Goal: Information Seeking & Learning: Find specific fact

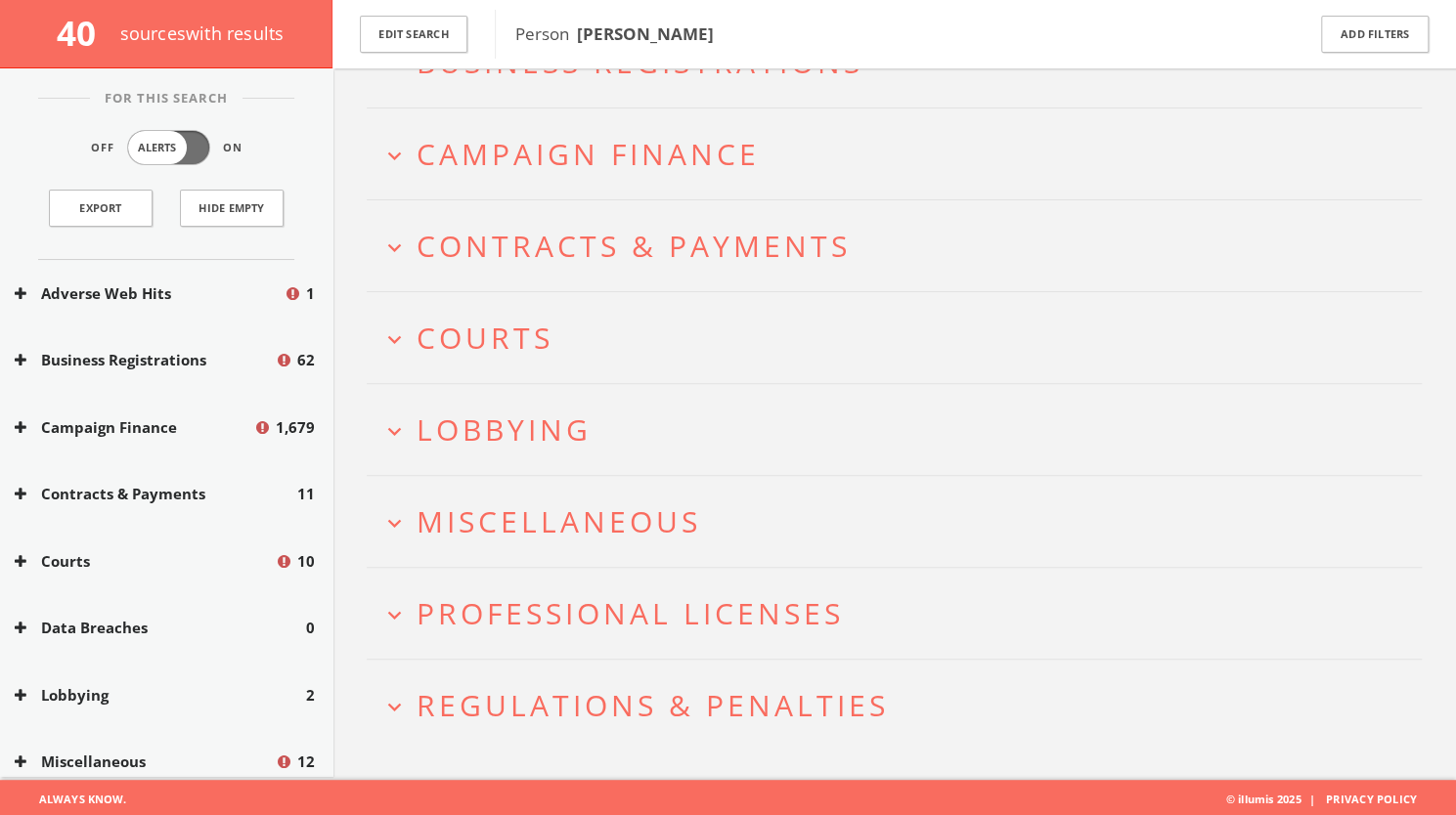
click at [470, 439] on span "Lobbying" at bounding box center [503, 429] width 175 height 40
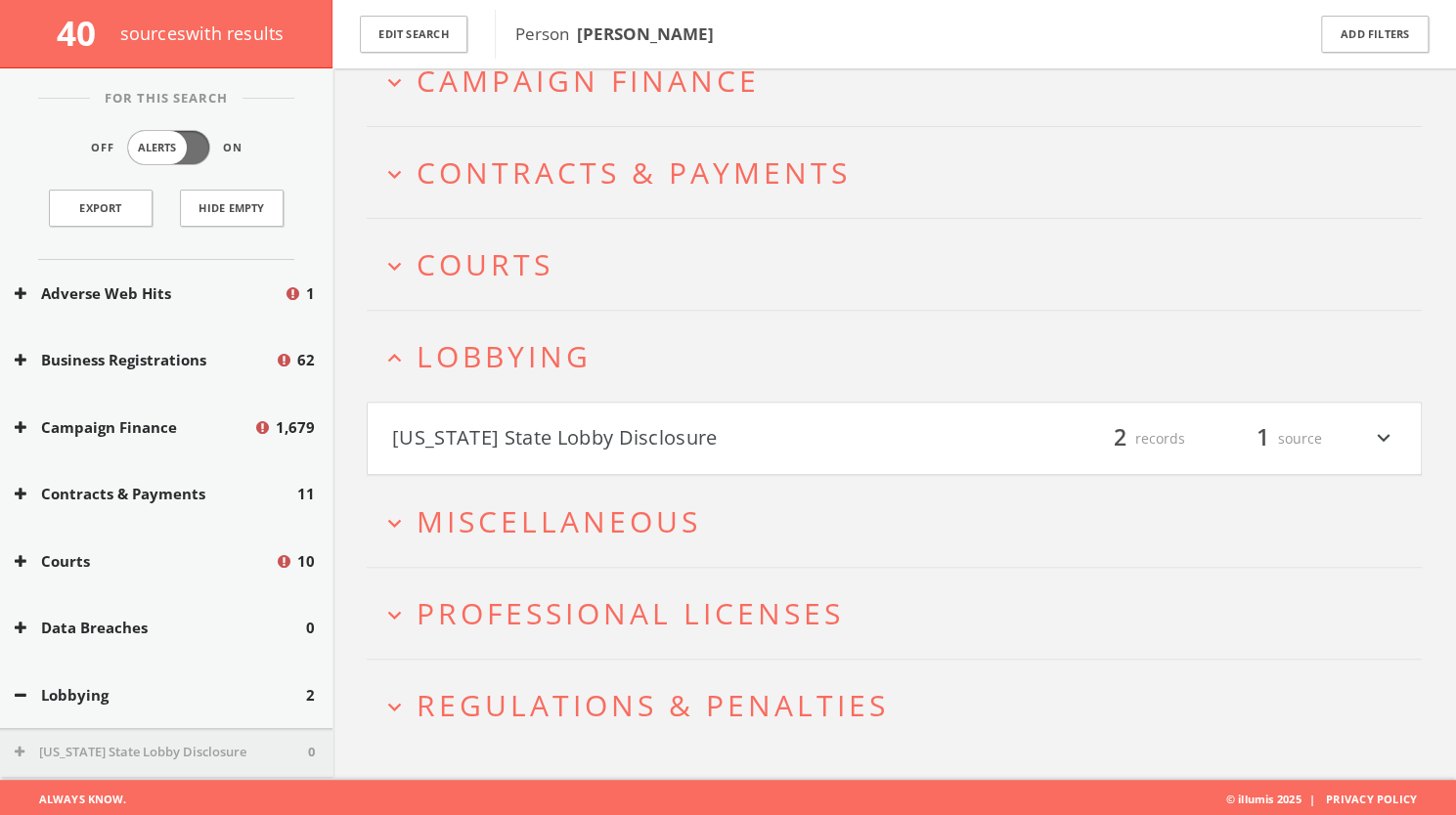
click at [508, 431] on button "[US_STATE] State Lobby Disclosure" at bounding box center [642, 439] width 502 height 34
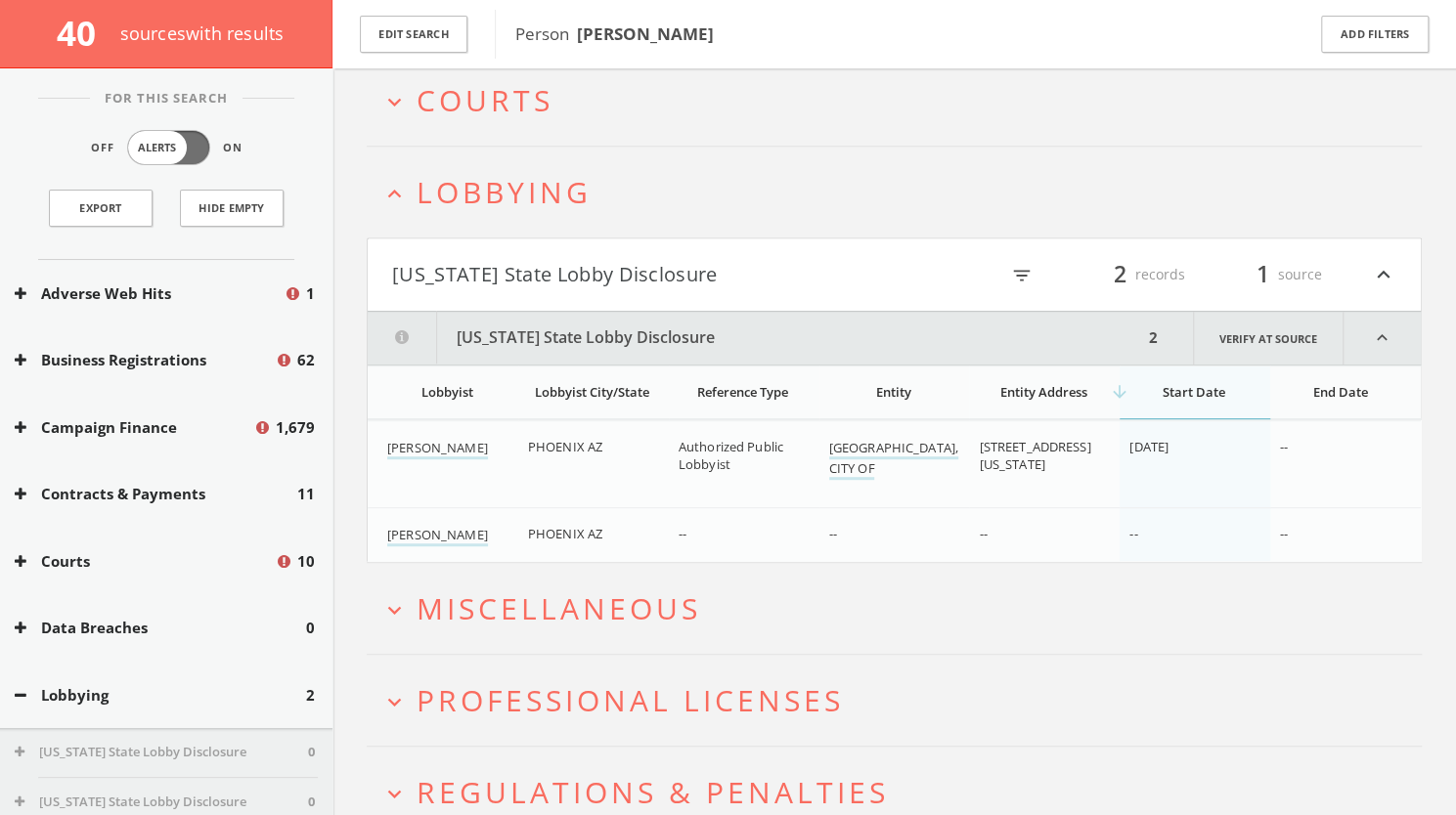
scroll to position [553, 0]
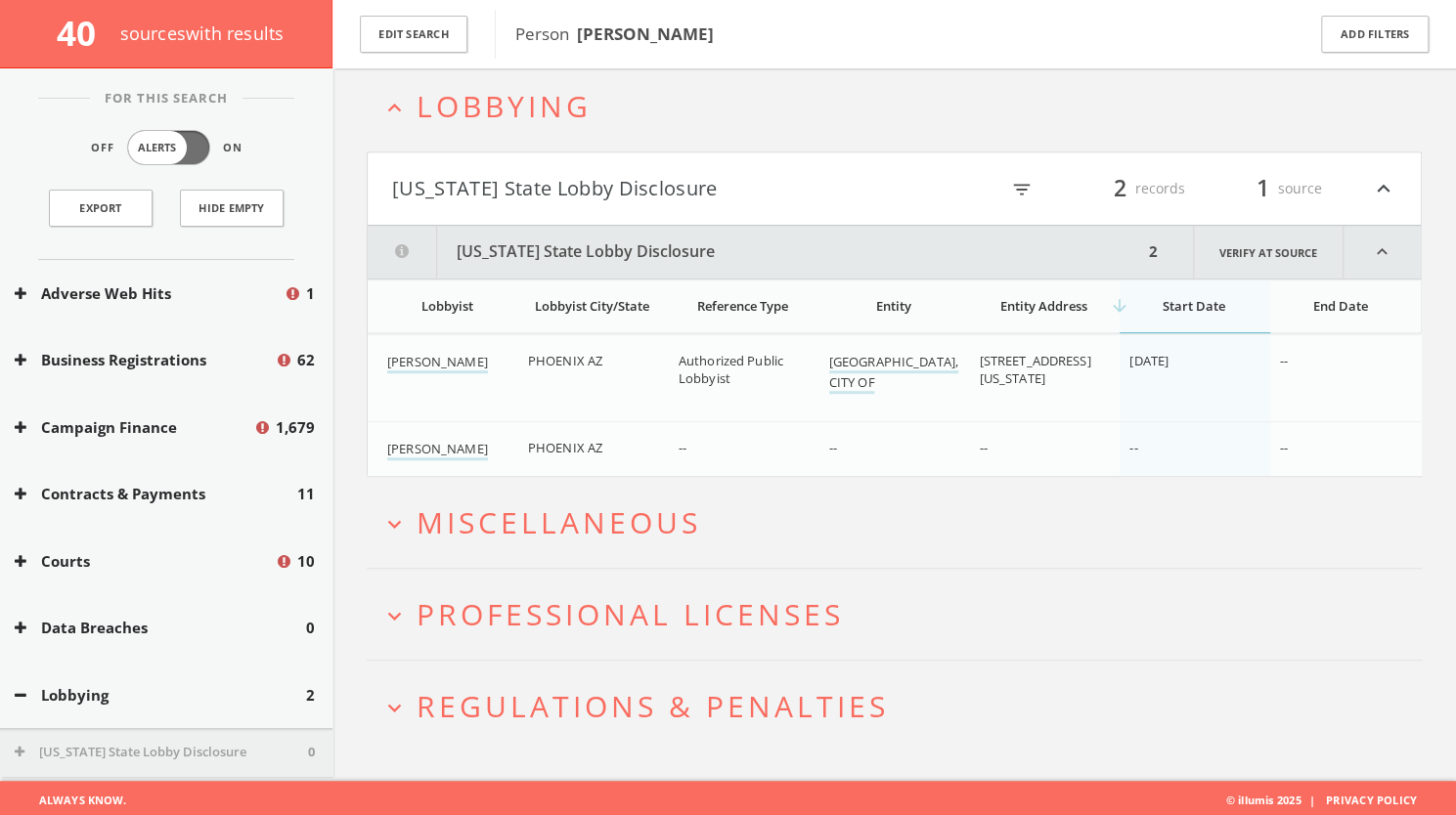
click at [703, 172] on button "[US_STATE] State Lobby Disclosure" at bounding box center [642, 188] width 502 height 34
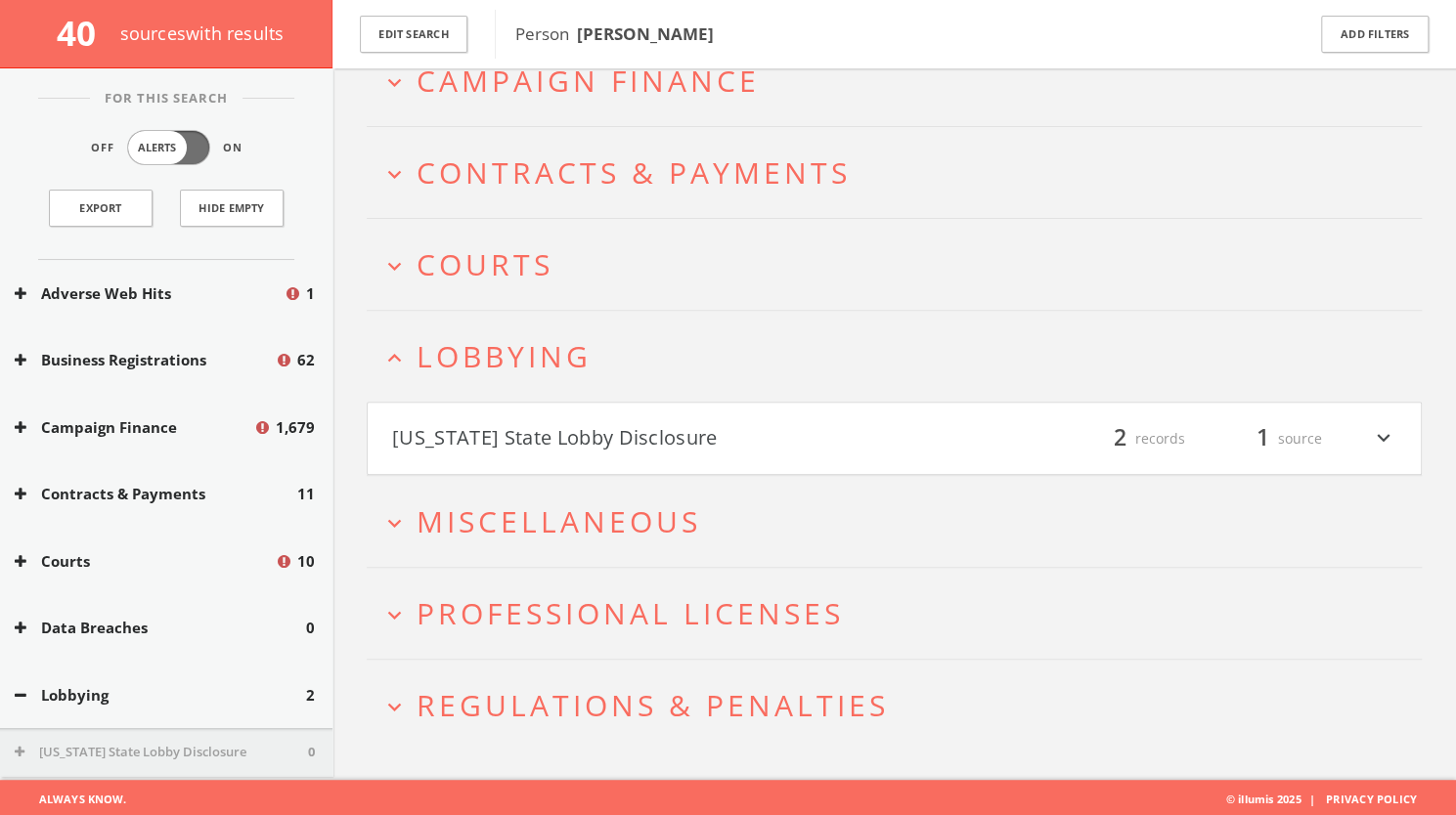
click at [519, 259] on span "Courts" at bounding box center [484, 264] width 137 height 40
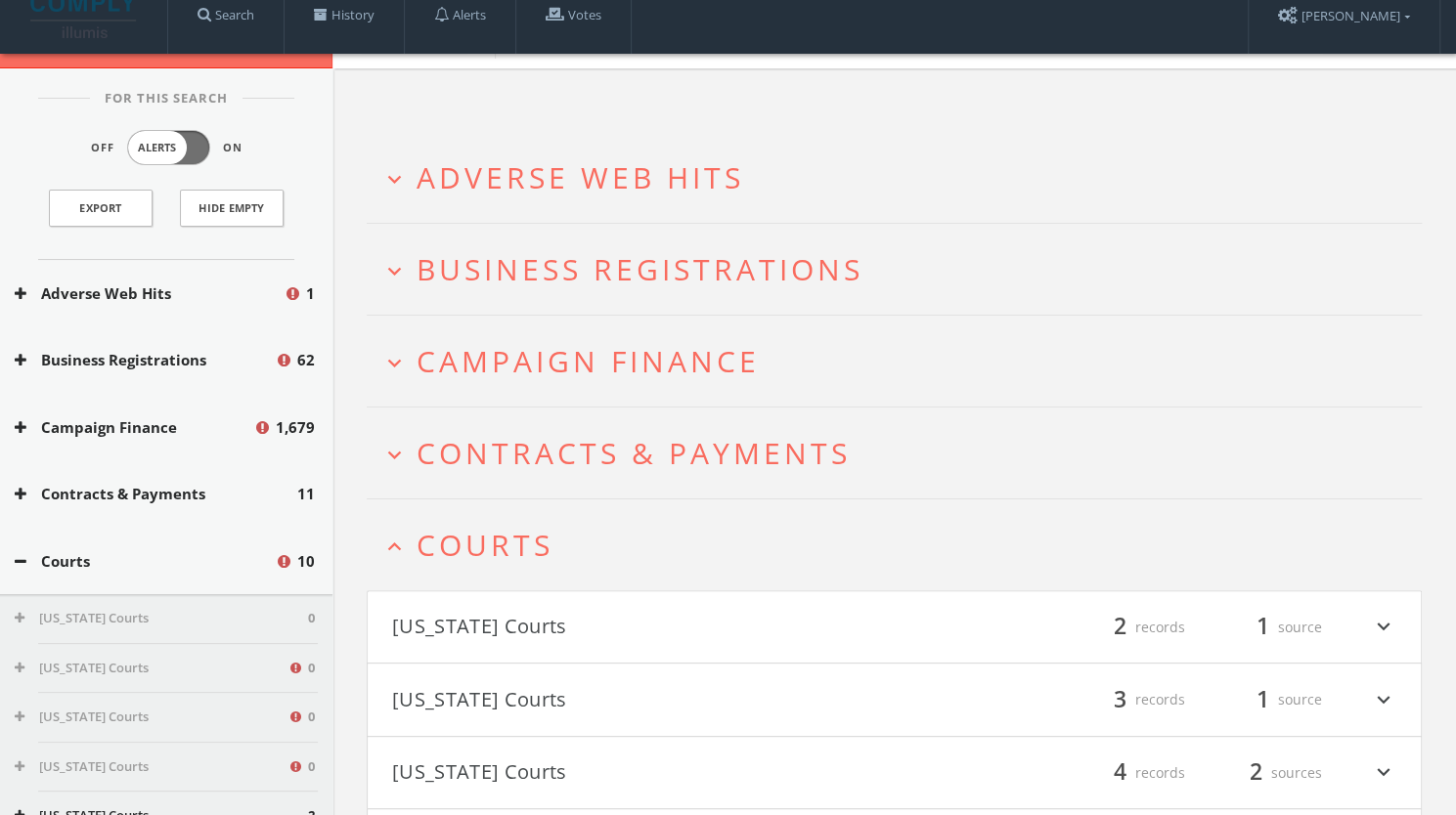
scroll to position [0, 0]
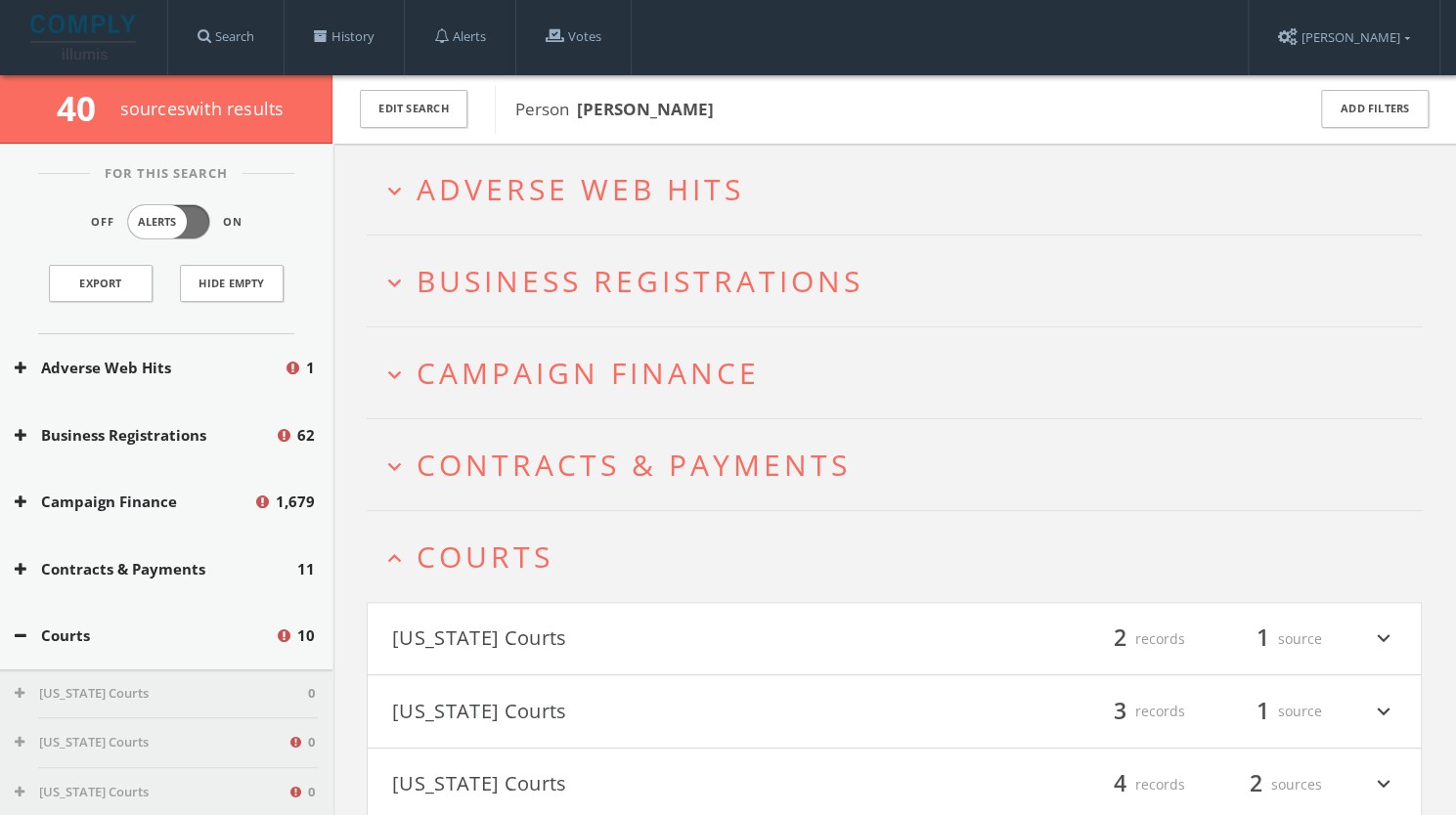
click at [516, 370] on span "Campaign Finance" at bounding box center [588, 373] width 343 height 40
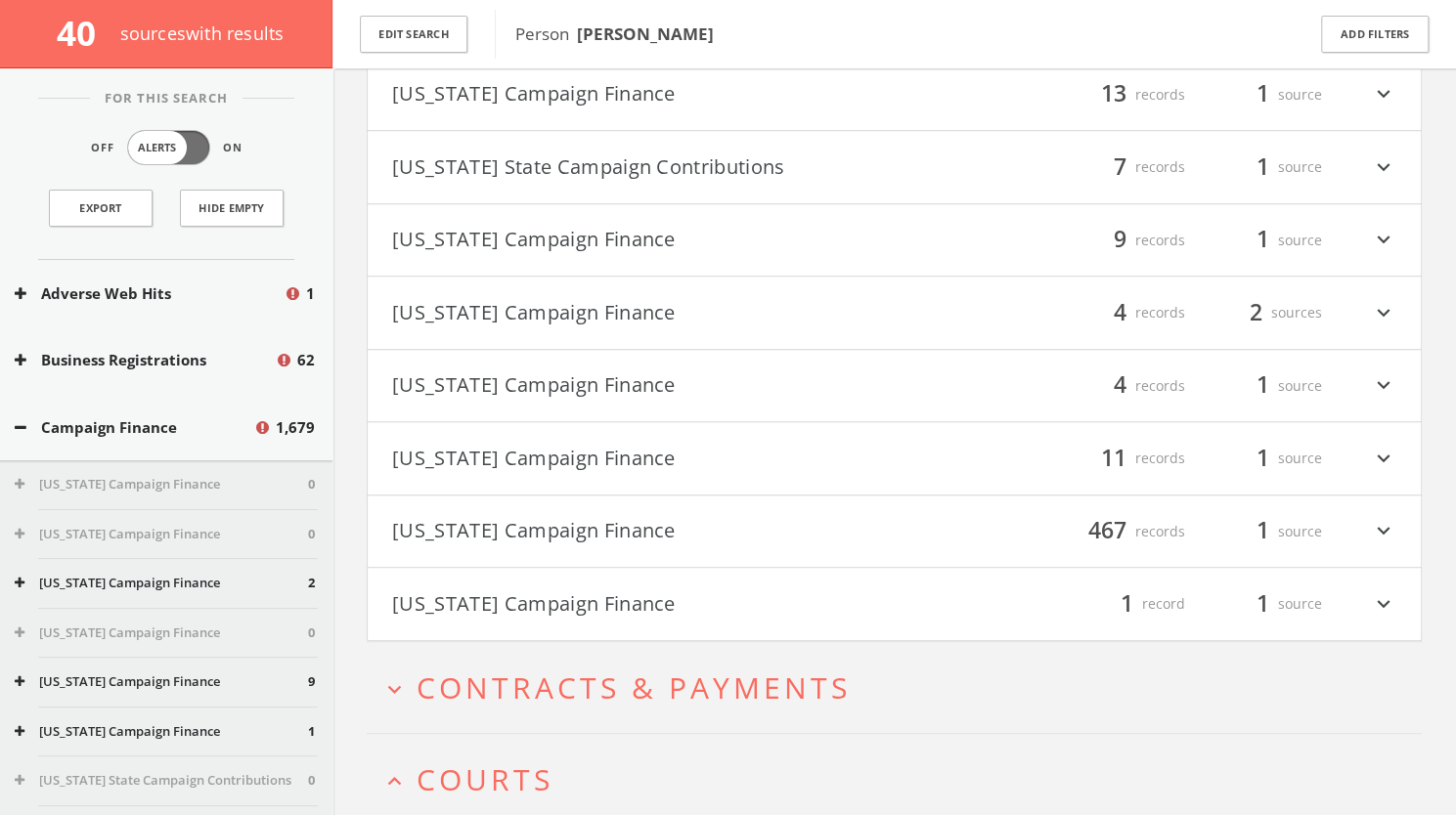
click at [535, 534] on button "[US_STATE] Campaign Finance" at bounding box center [642, 532] width 502 height 34
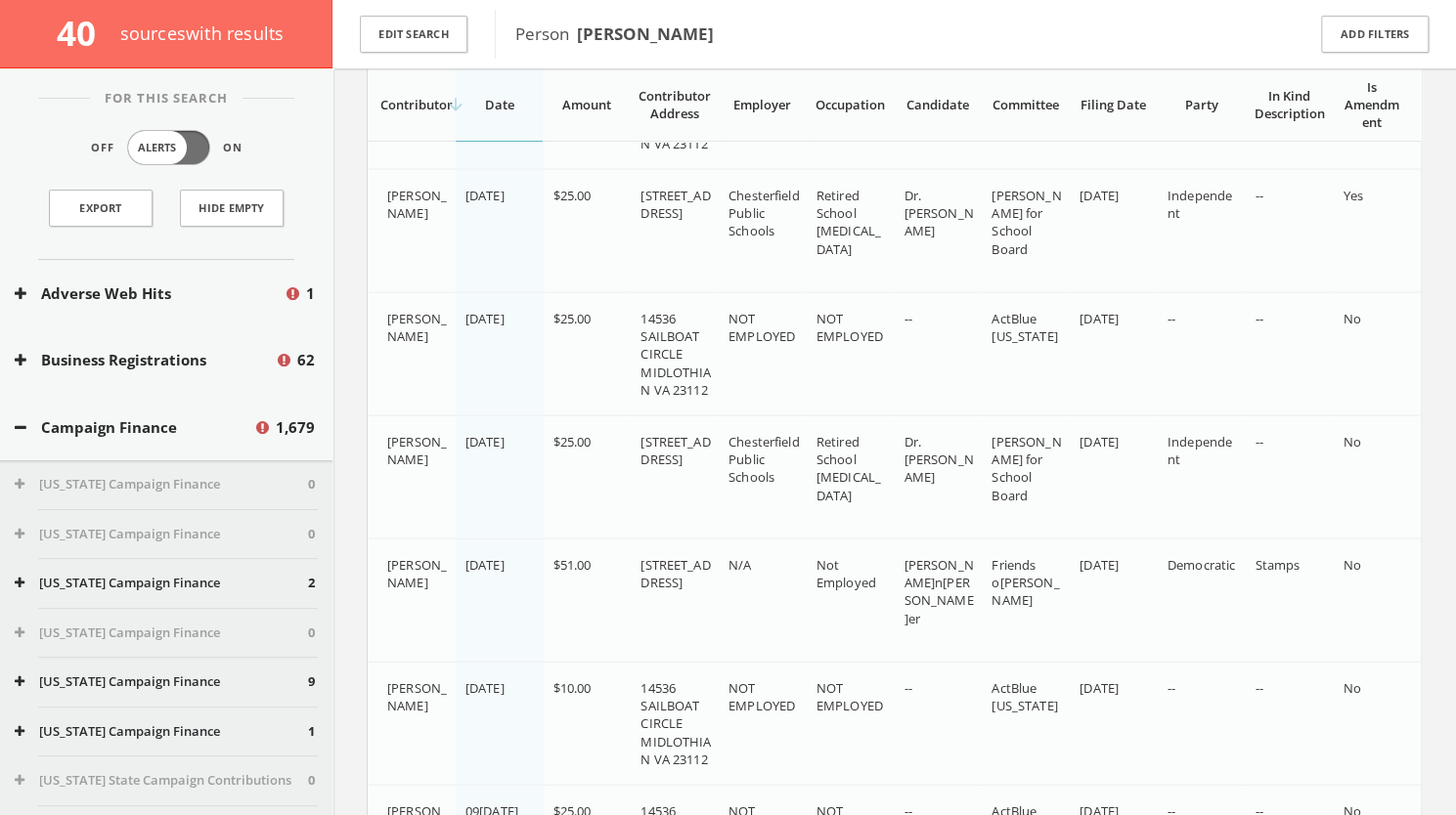
scroll to position [2198, 0]
click at [421, 31] on button "Edit Search" at bounding box center [413, 35] width 108 height 38
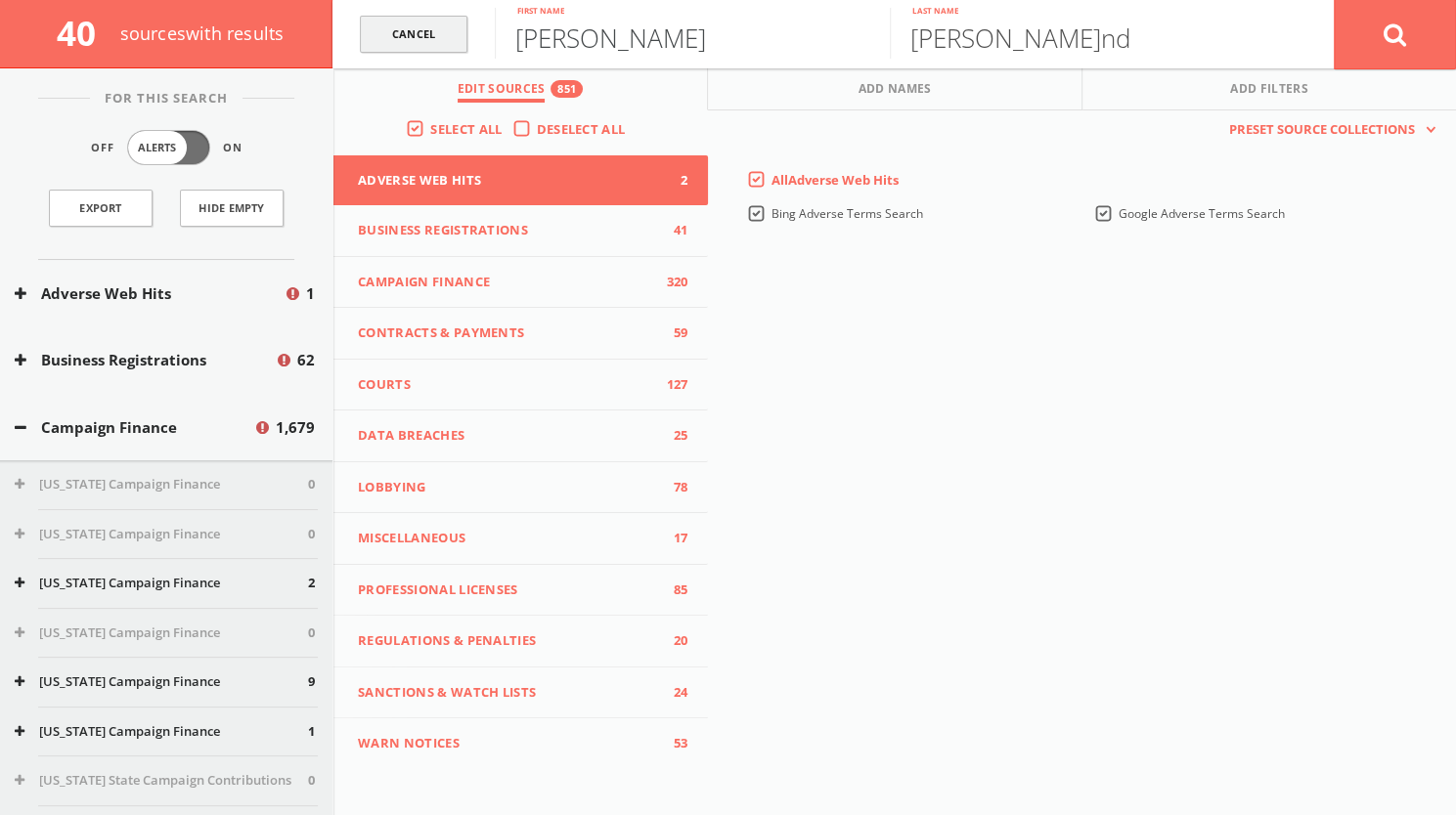
drag, startPoint x: 633, startPoint y: 44, endPoint x: 464, endPoint y: 40, distance: 169.0
click at [464, 40] on form "Cancel [PERSON_NAME] First name [PERSON_NAME] Last name [PERSON_NAME]" at bounding box center [894, 34] width 1124 height 68
type input "[PERSON_NAME]"
drag, startPoint x: 1029, startPoint y: 43, endPoint x: 877, endPoint y: 35, distance: 152.2
click at [877, 35] on form "Cance[PERSON_NAME] First nam[PERSON_NAME] Last name Cancel" at bounding box center [894, 34] width 1124 height 68
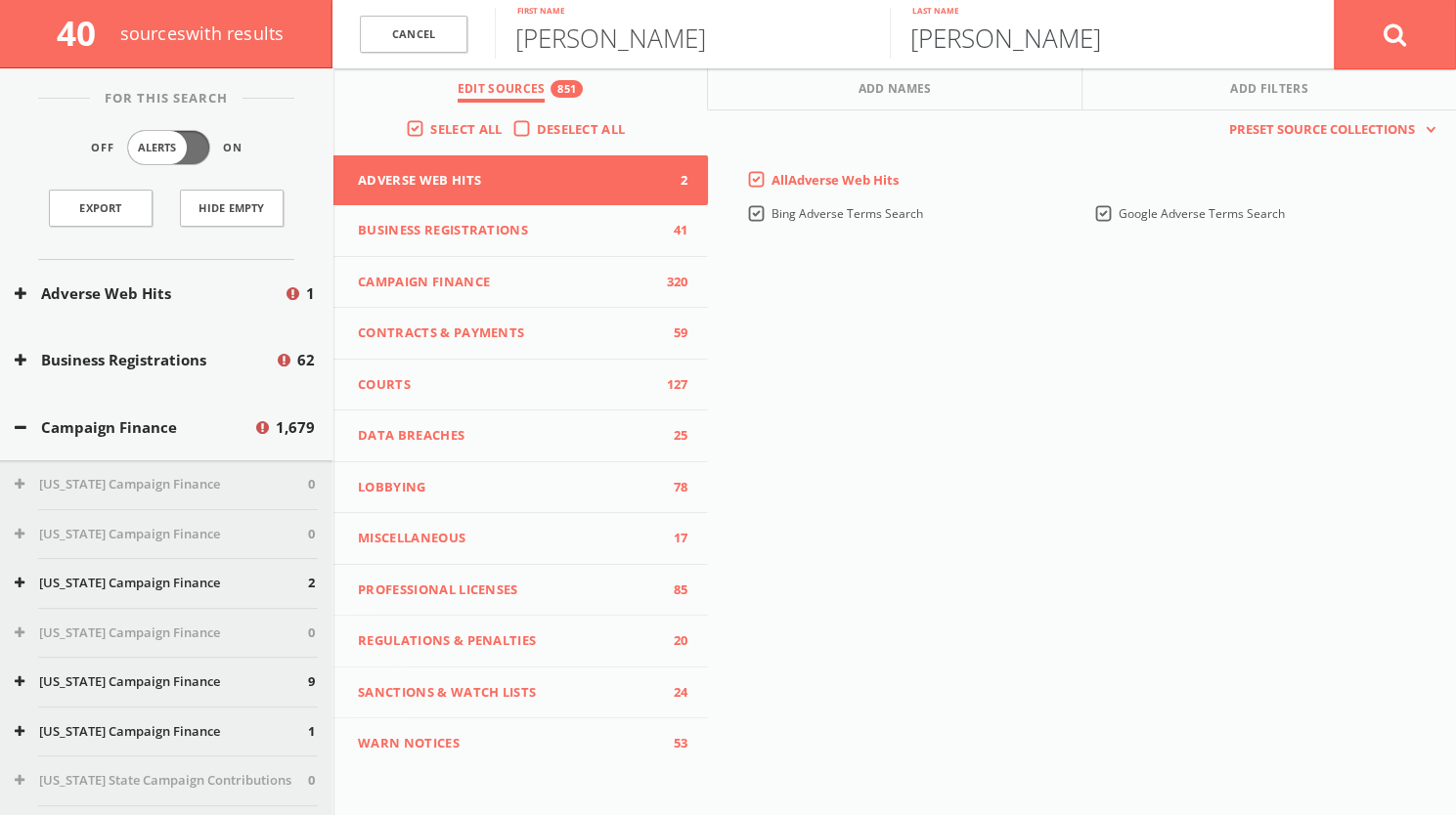
type input "[PERSON_NAME]"
click at [1402, 40] on icon at bounding box center [1395, 35] width 24 height 25
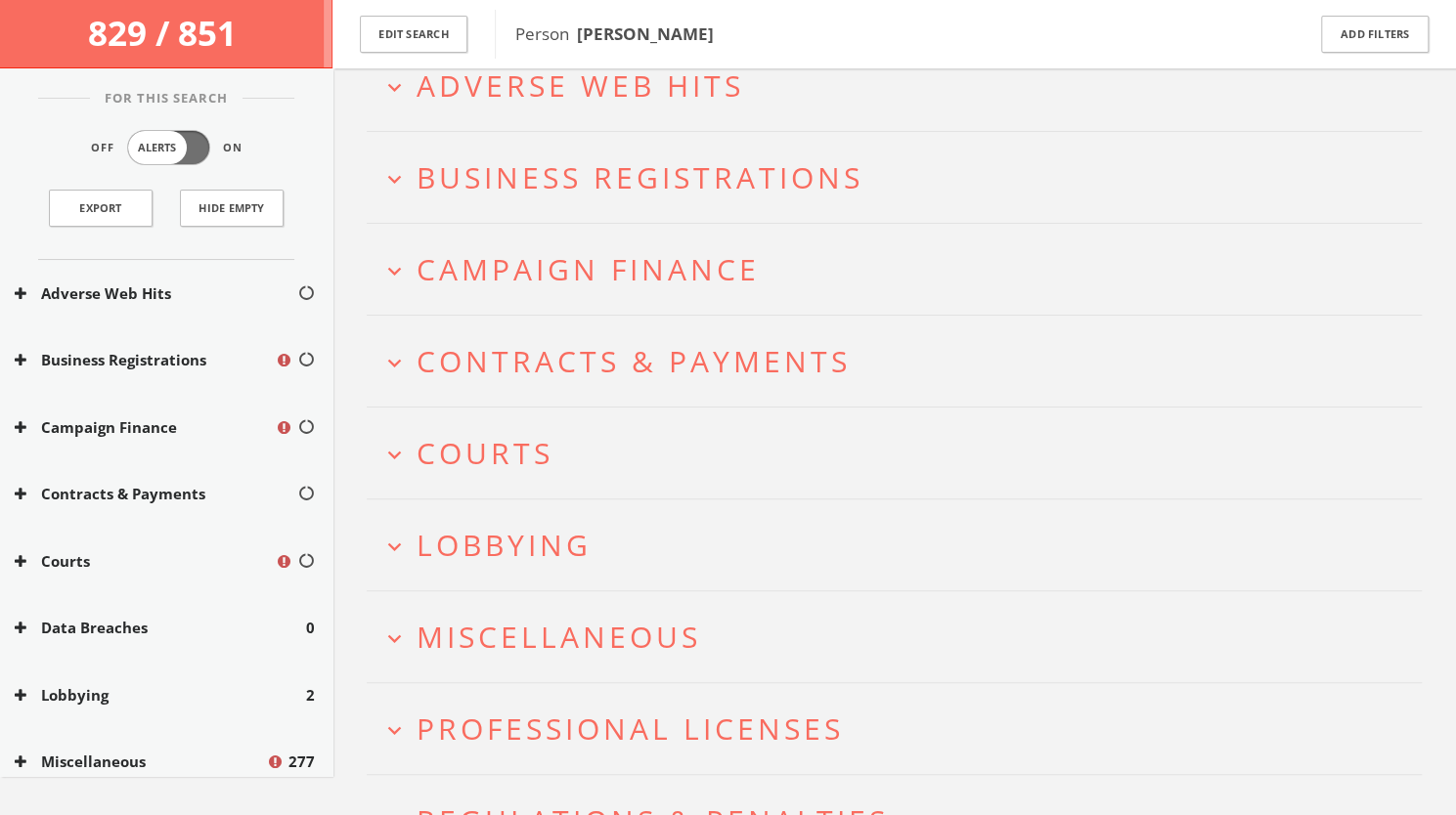
scroll to position [229, 0]
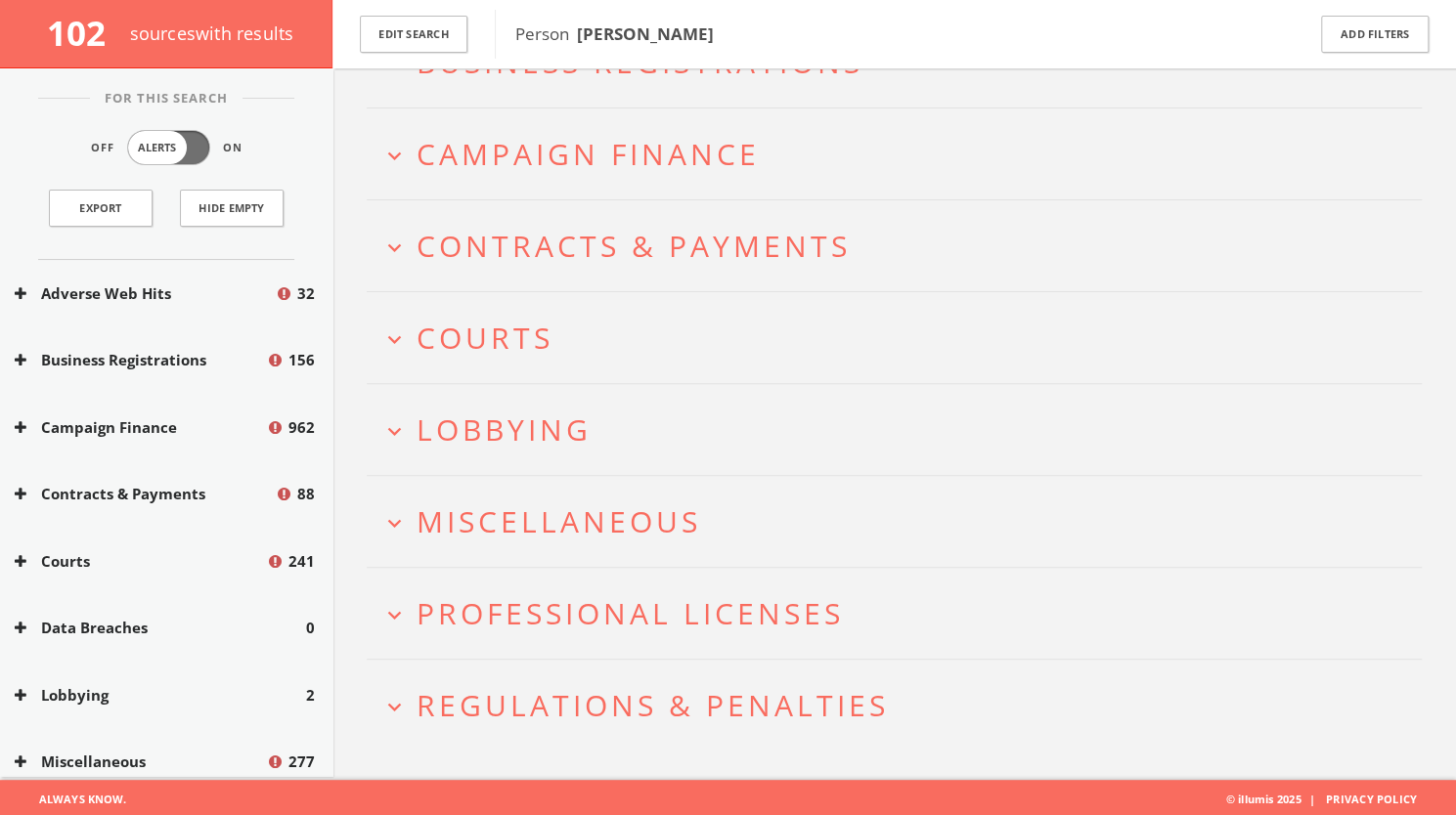
click at [522, 144] on span "Campaign Finance" at bounding box center [588, 154] width 343 height 40
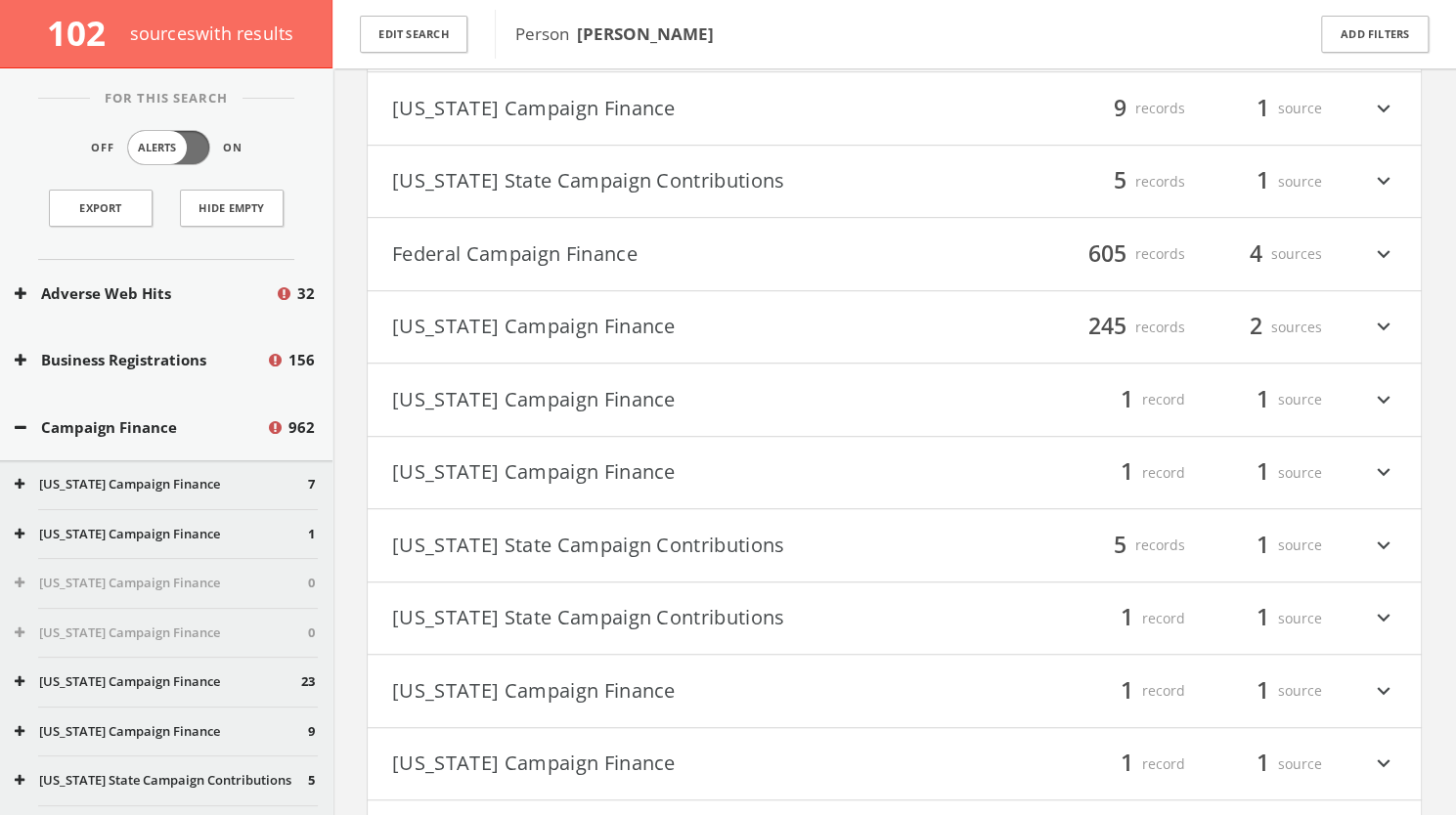
scroll to position [571, 0]
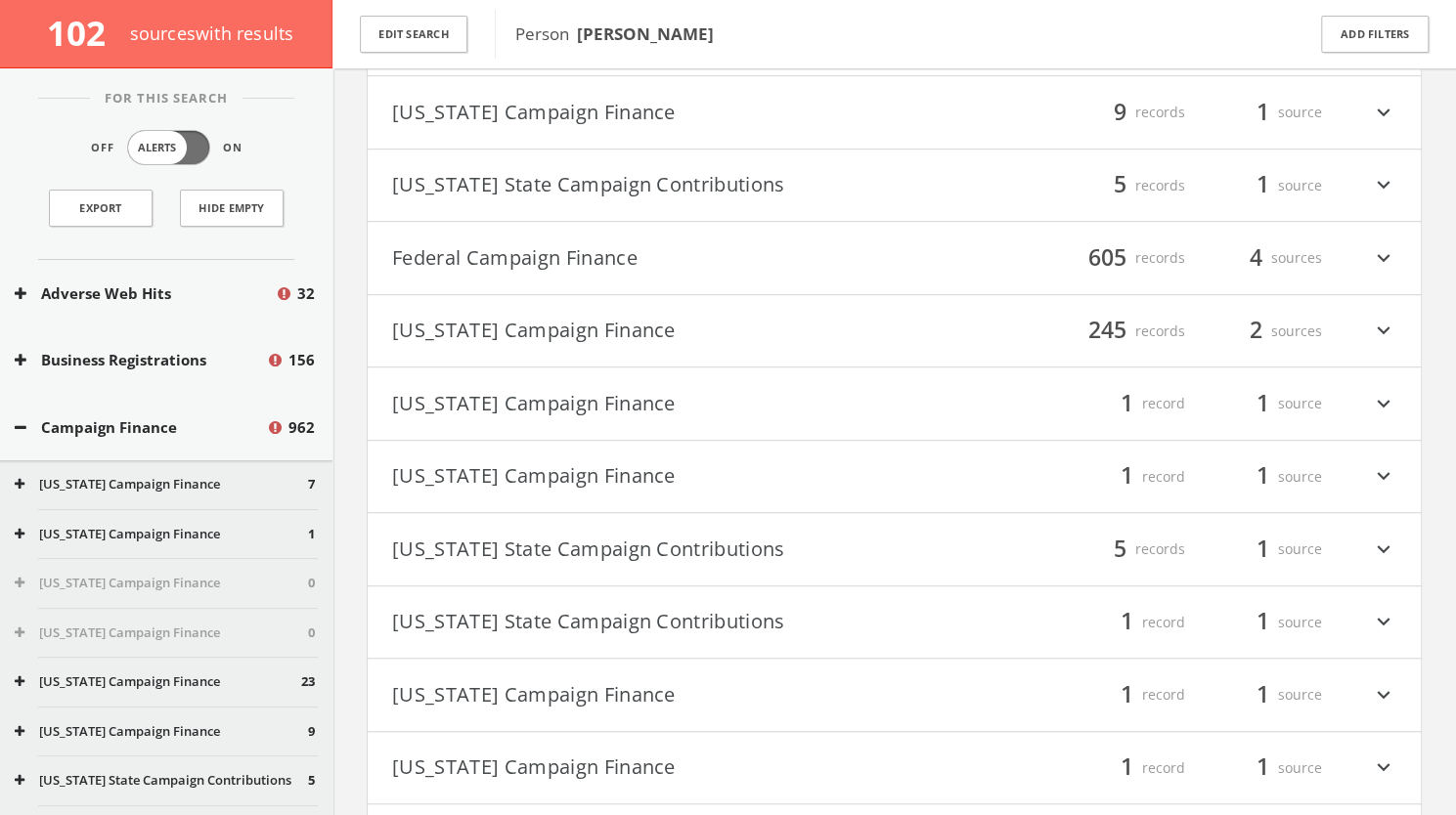
click at [597, 269] on button "Federal Campaign Finance" at bounding box center [642, 259] width 502 height 34
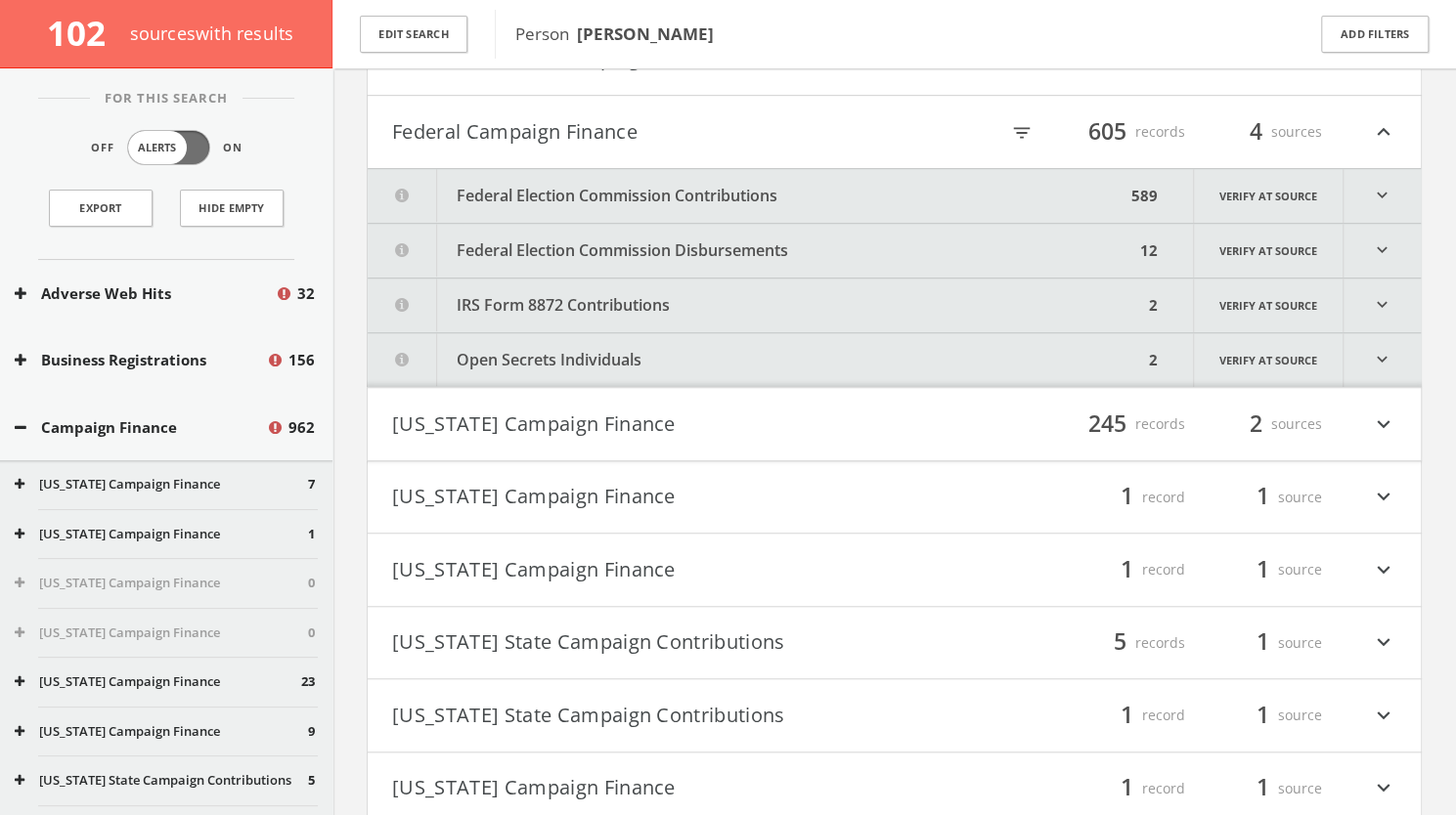
scroll to position [720, 0]
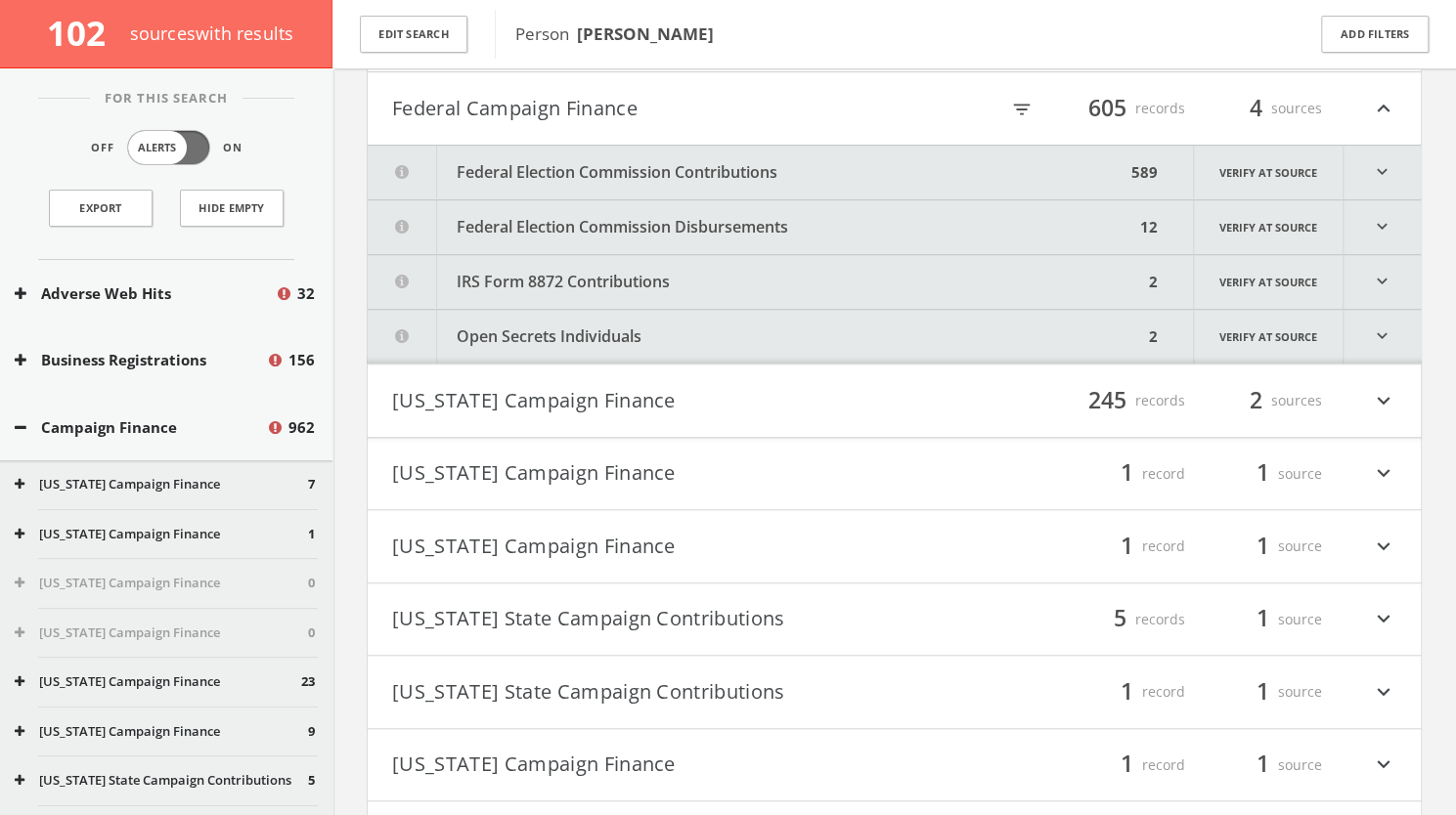
click at [657, 163] on button "Federal Election Commission Contributions" at bounding box center [747, 173] width 758 height 54
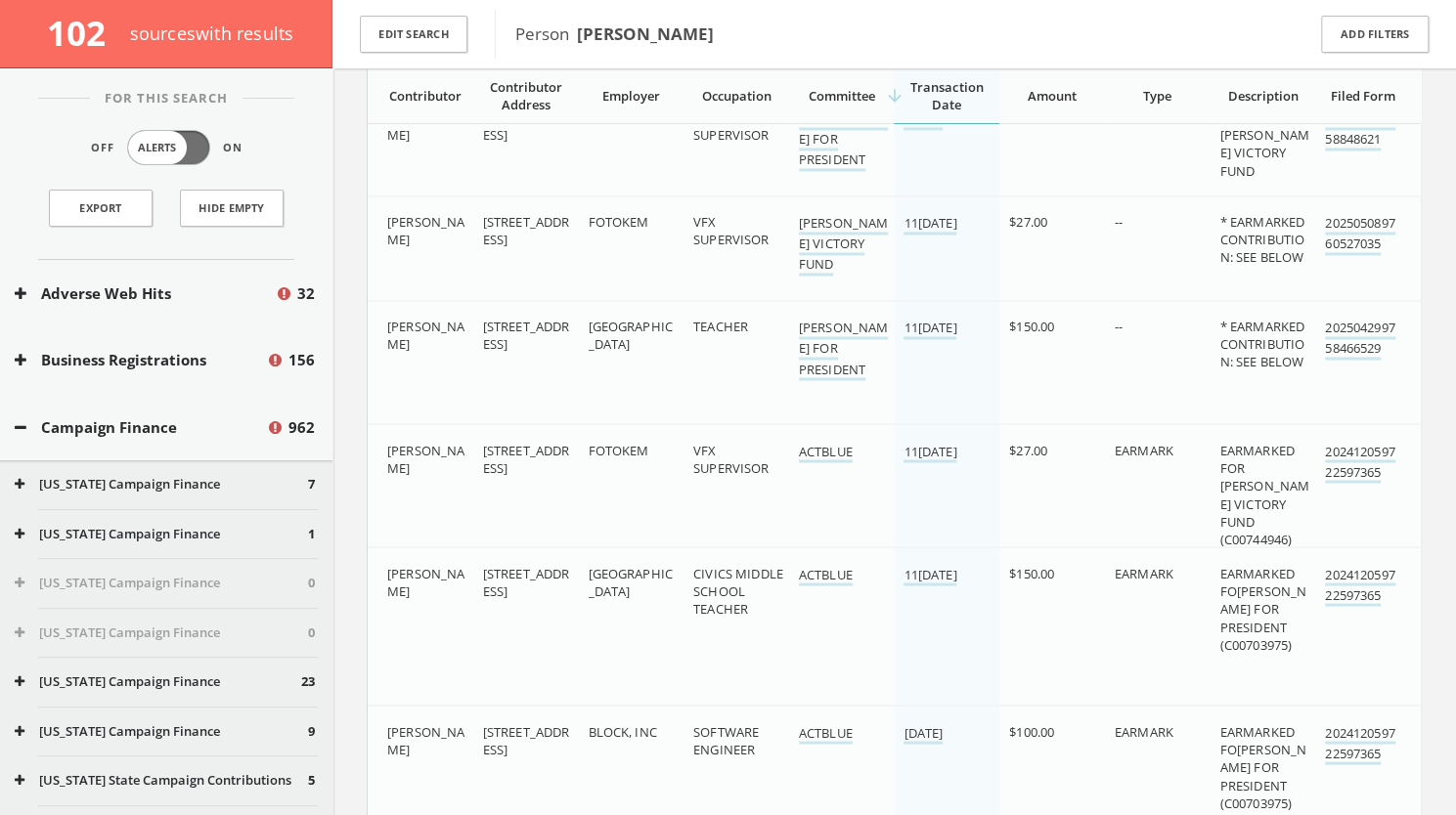
scroll to position [1824, 0]
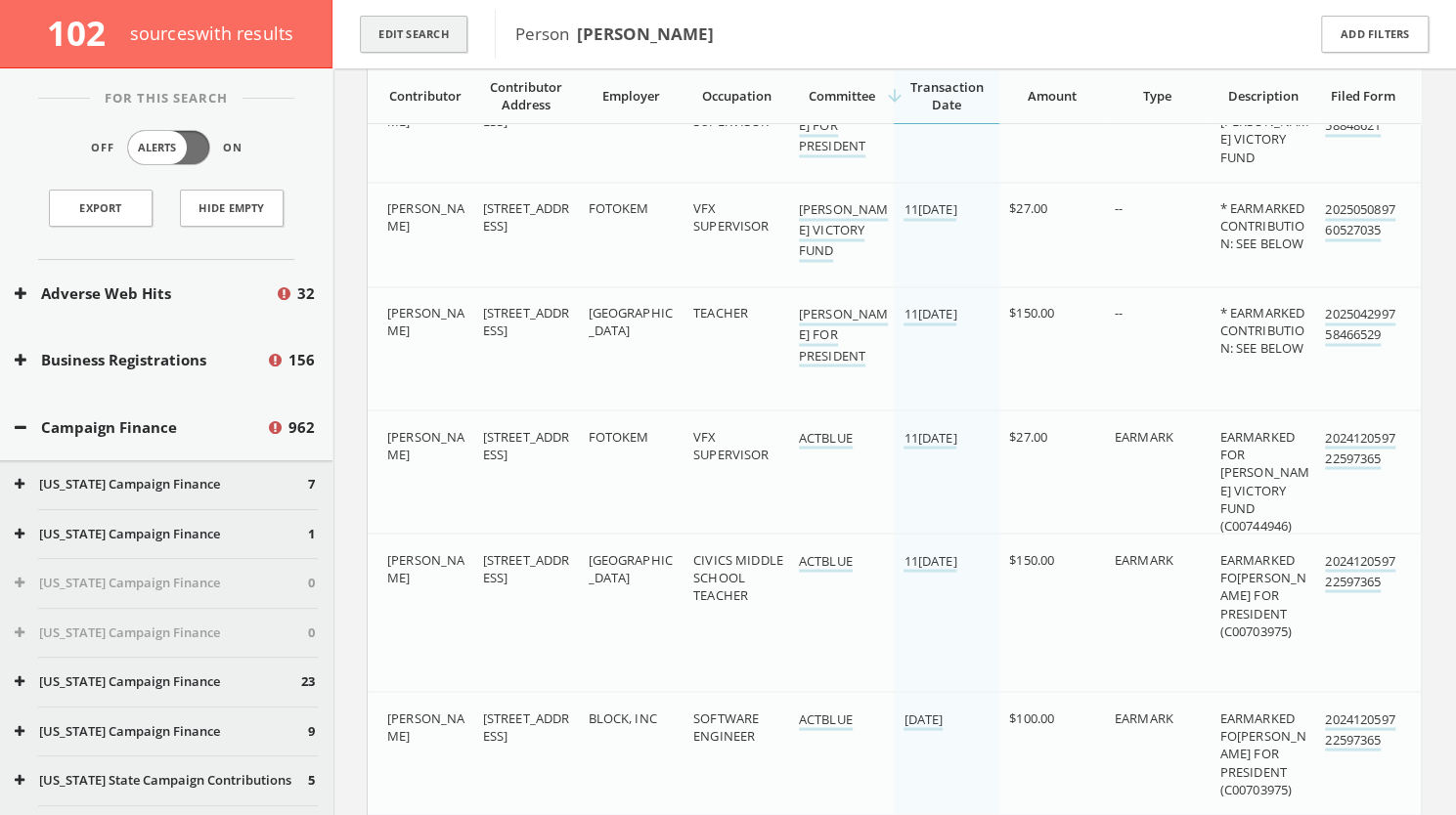
click at [444, 27] on button "Edit Search" at bounding box center [413, 35] width 108 height 38
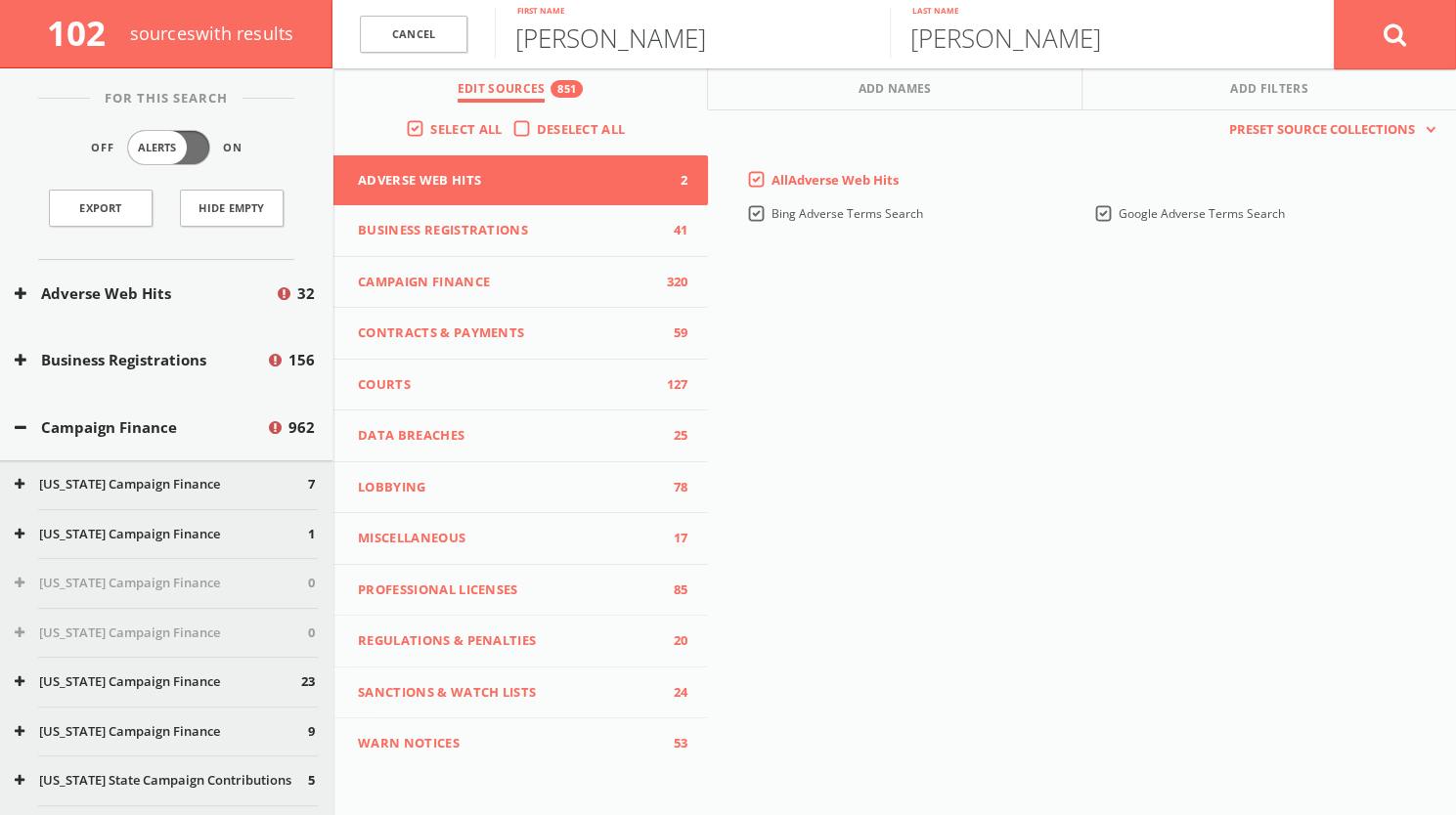
click at [628, 41] on input "[PERSON_NAME]" at bounding box center [692, 34] width 395 height 51
type input "[PERSON_NAME]"
click at [1399, 33] on icon at bounding box center [1395, 35] width 24 height 25
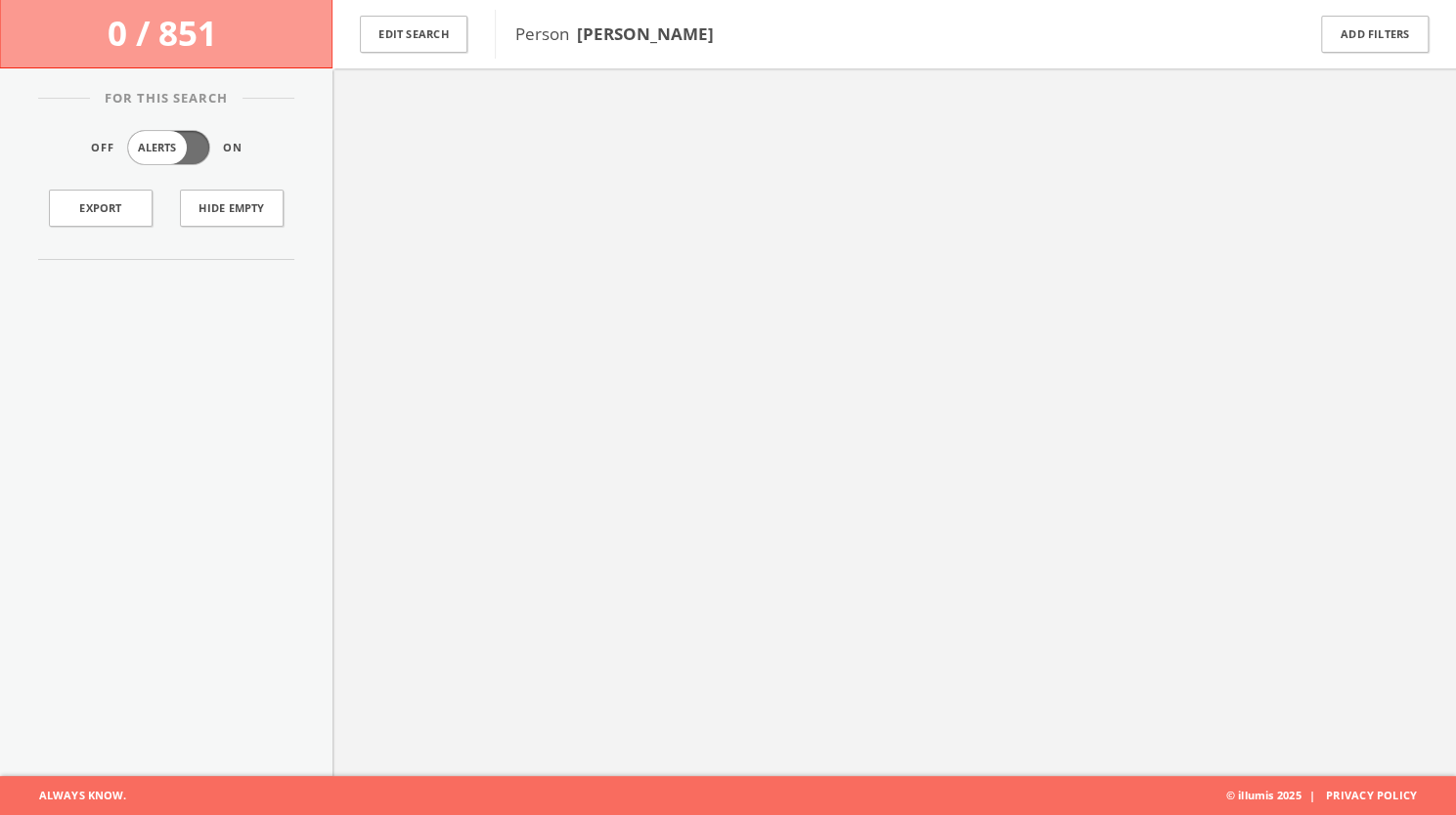
scroll to position [113, 0]
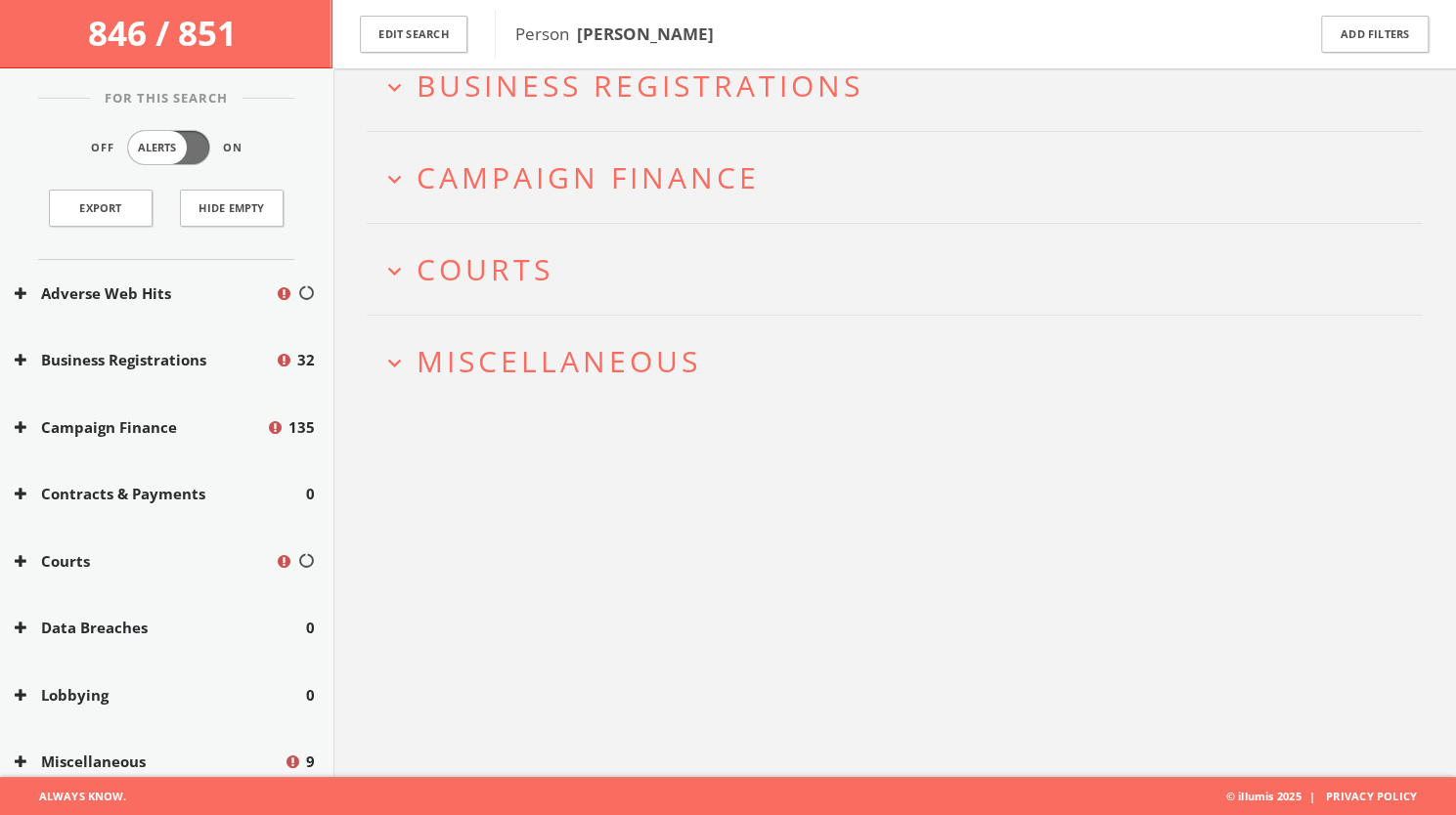
click at [556, 175] on span "Campaign Finance" at bounding box center [588, 178] width 343 height 40
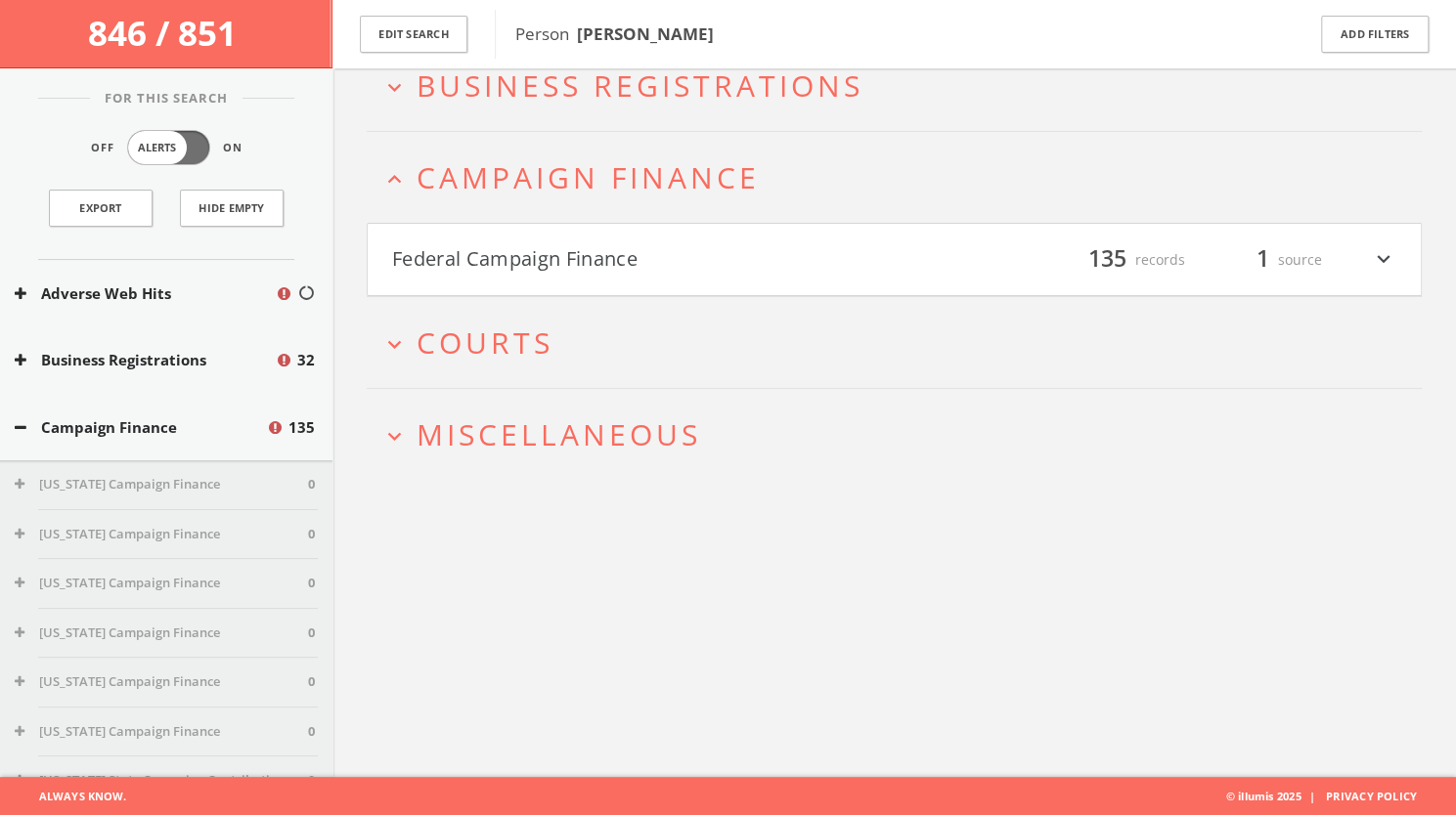
click at [573, 236] on h4 "Federal Campaign Finance filter_list 135 records 1 source expand_more" at bounding box center [894, 259] width 1053 height 72
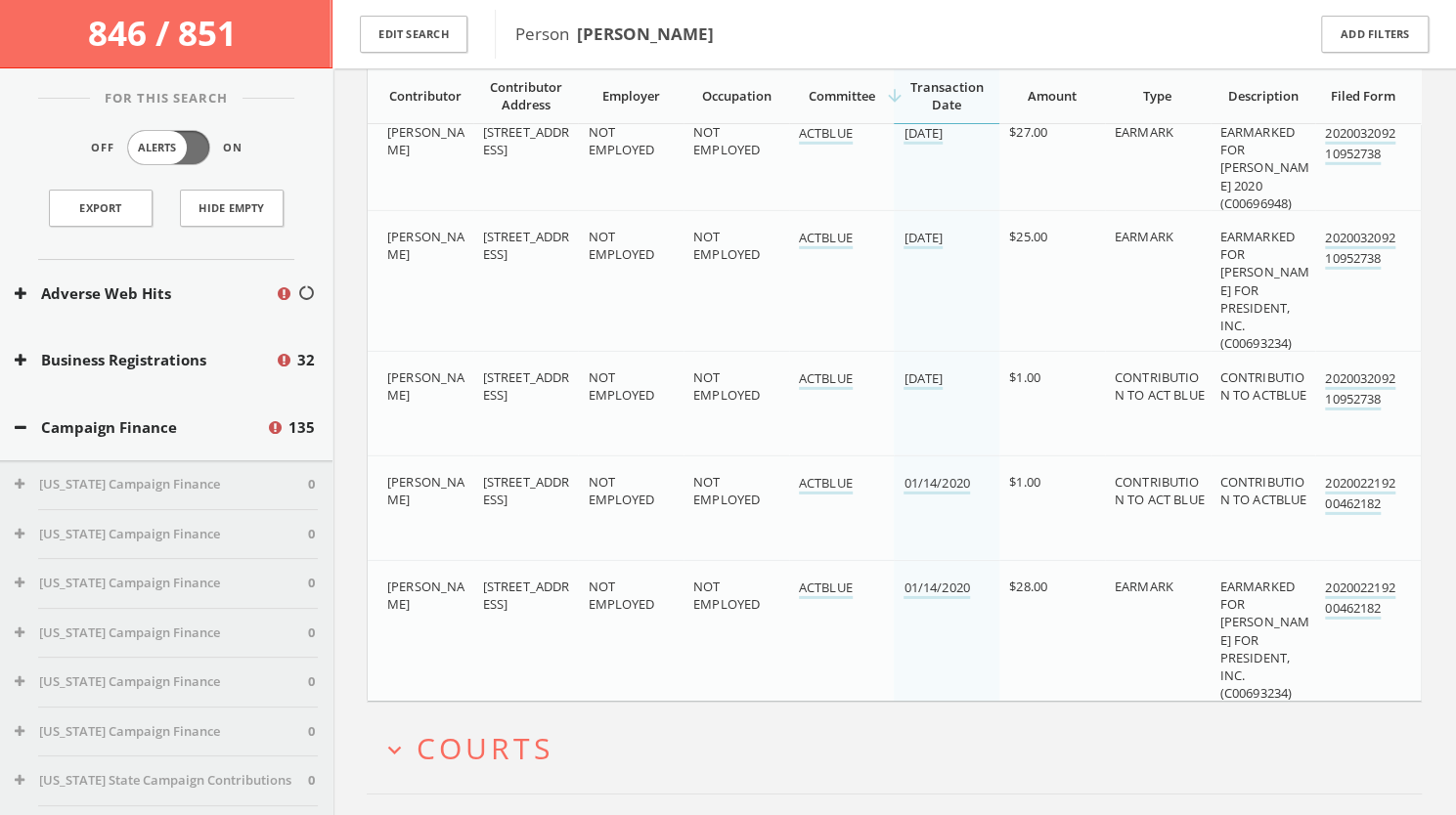
scroll to position [16593, 0]
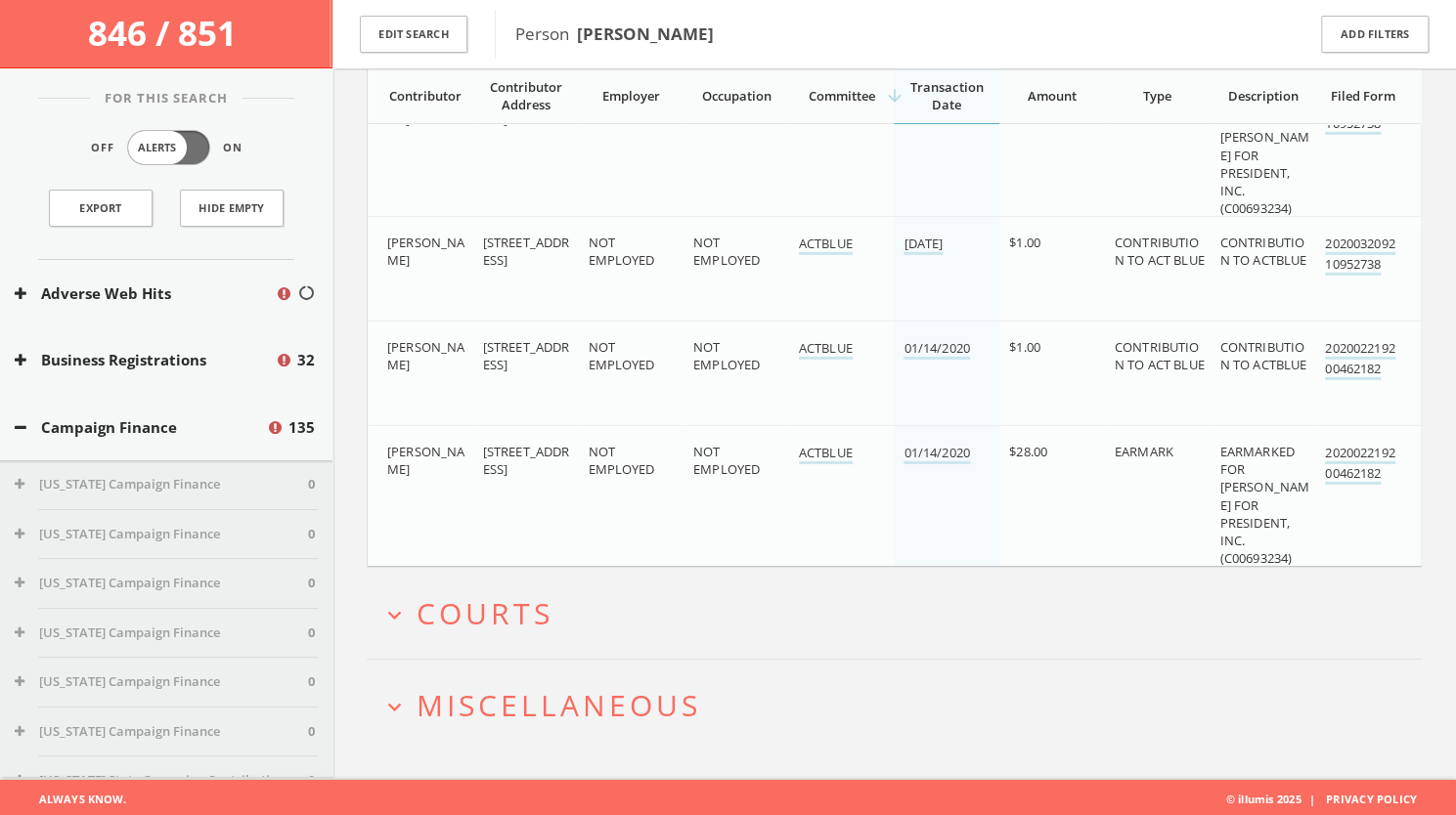
click at [492, 617] on span "Courts" at bounding box center [484, 614] width 137 height 40
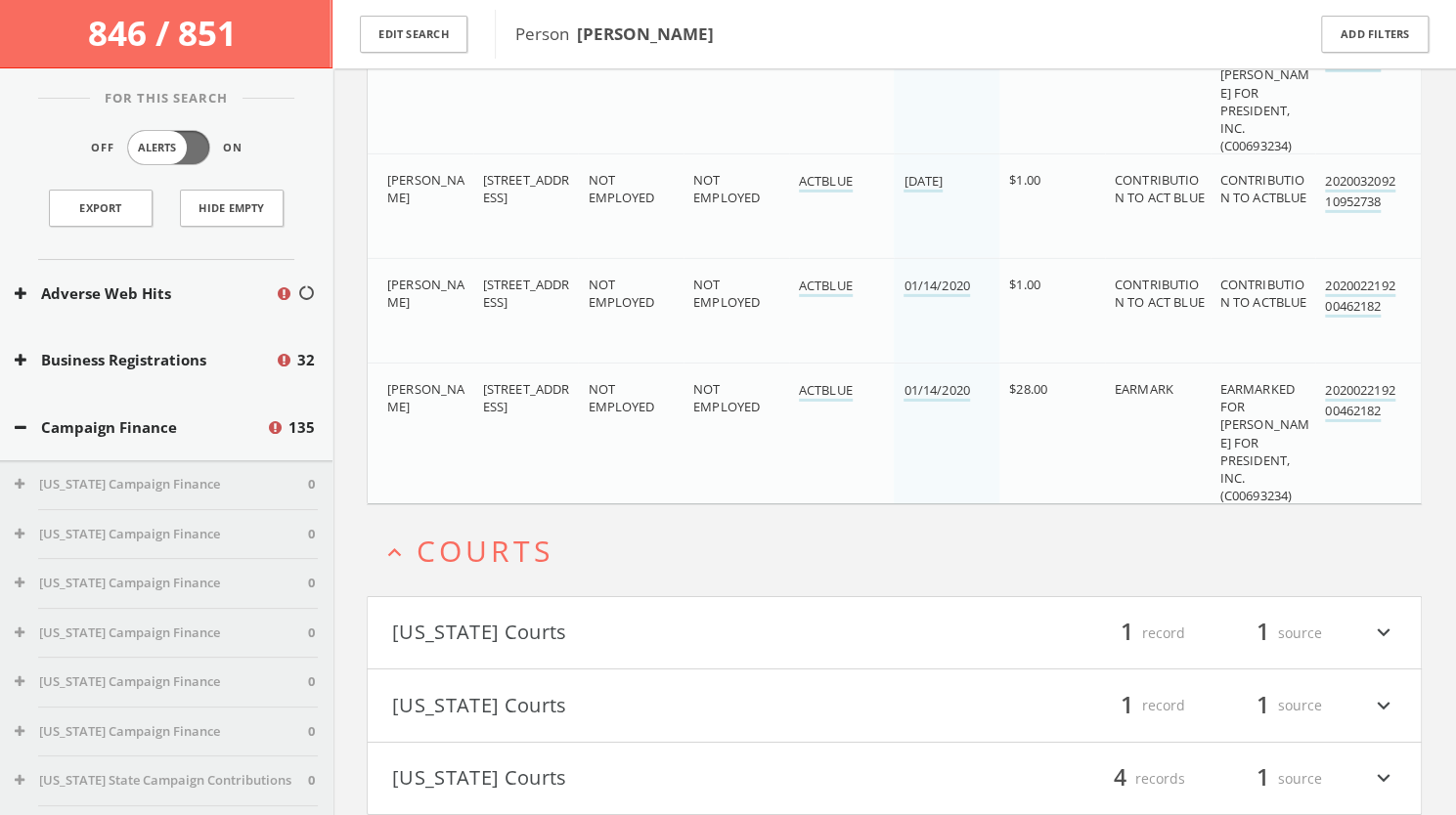
scroll to position [16812, 0]
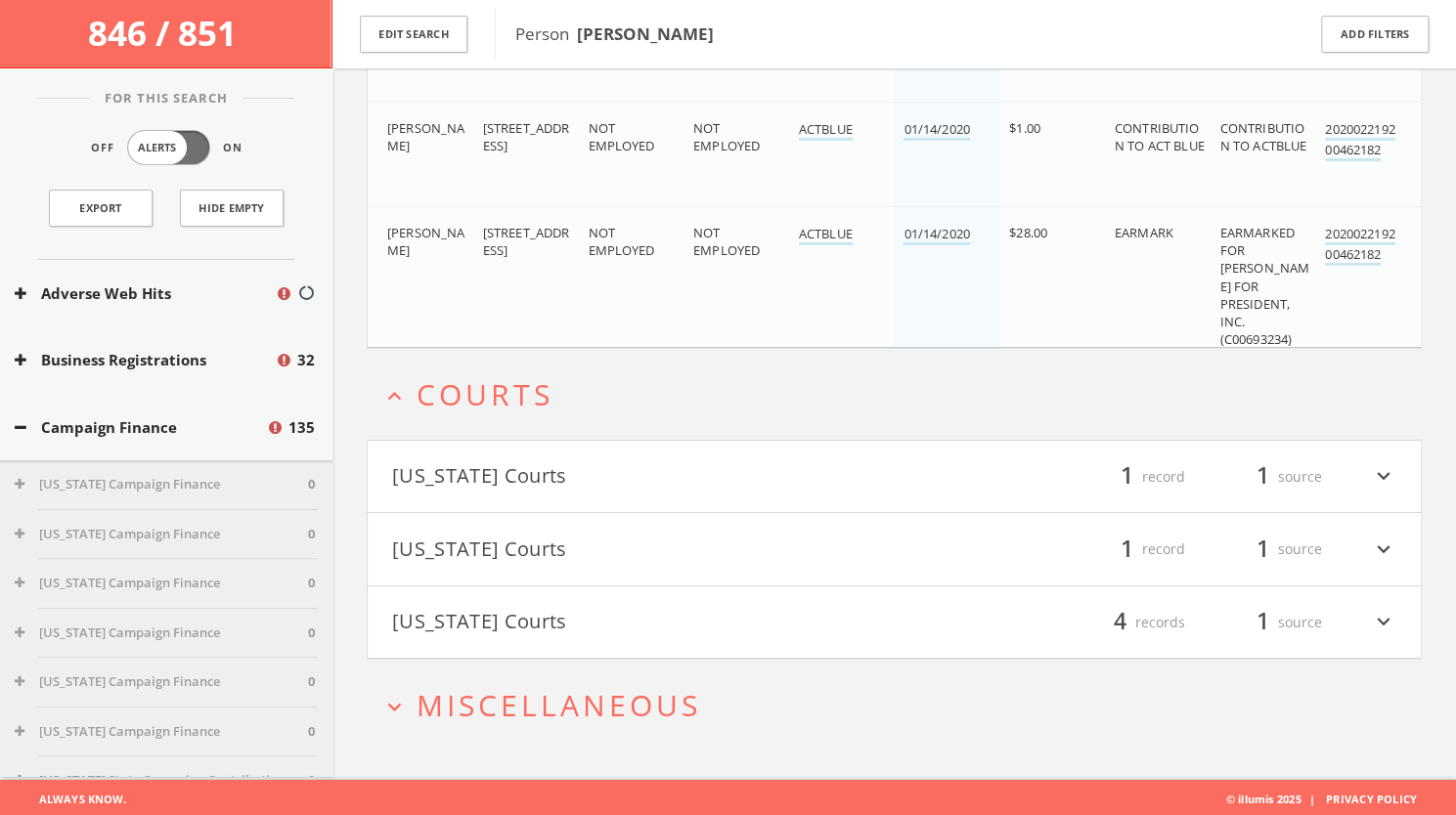
click at [518, 706] on span "Miscellaneous" at bounding box center [558, 705] width 284 height 40
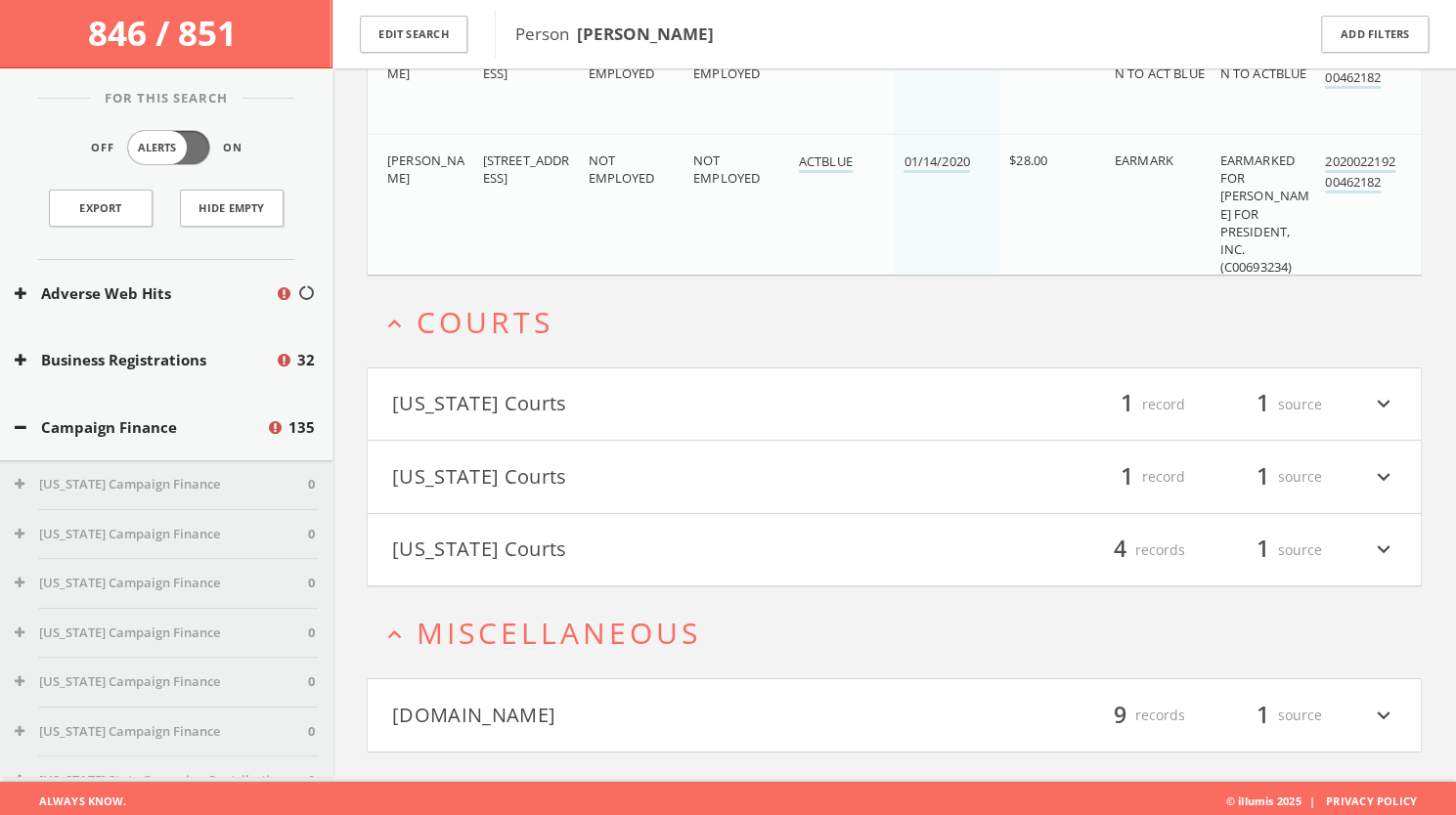
click at [583, 710] on button "[DOMAIN_NAME]" at bounding box center [642, 716] width 502 height 34
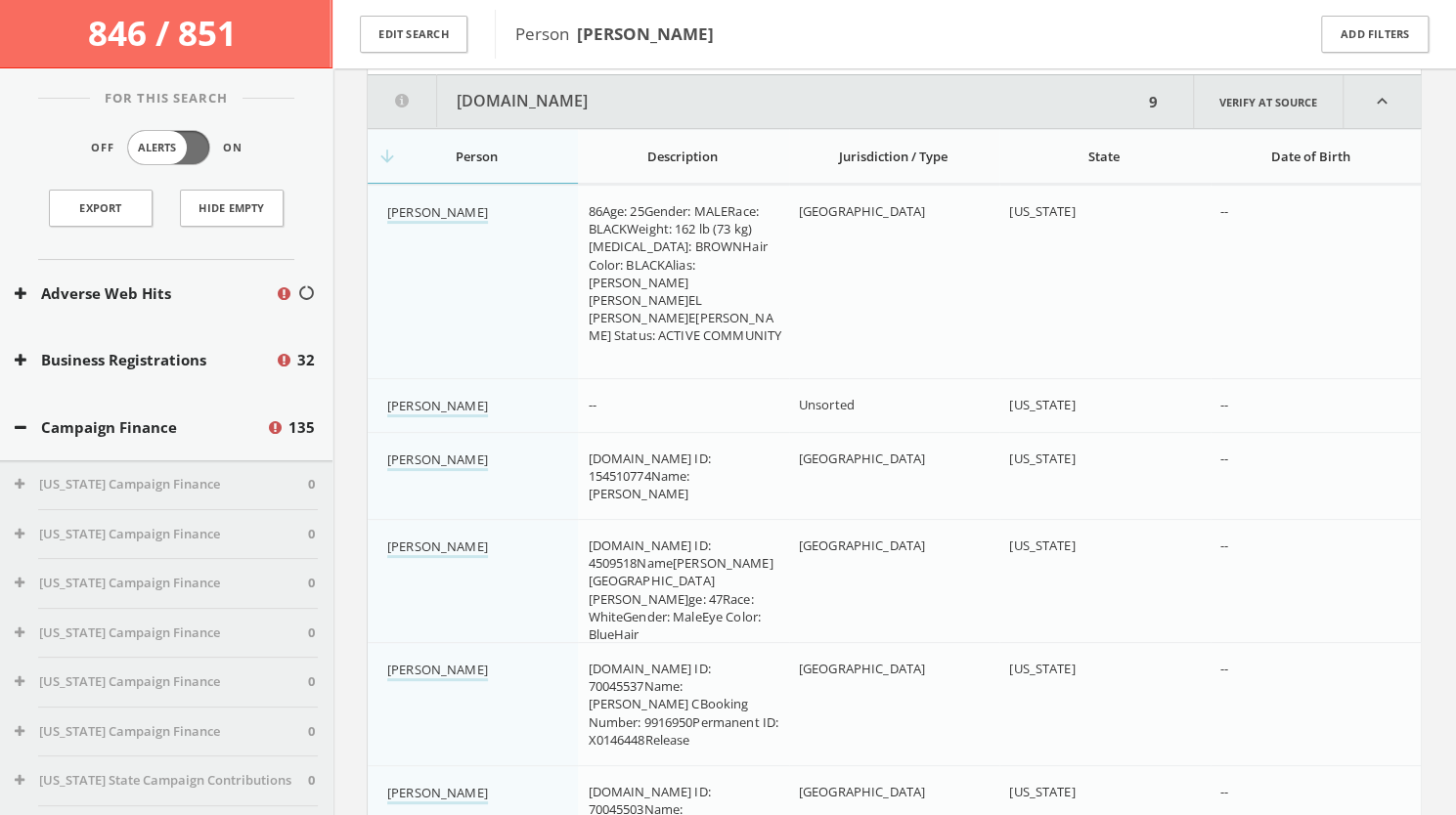
scroll to position [17563, 0]
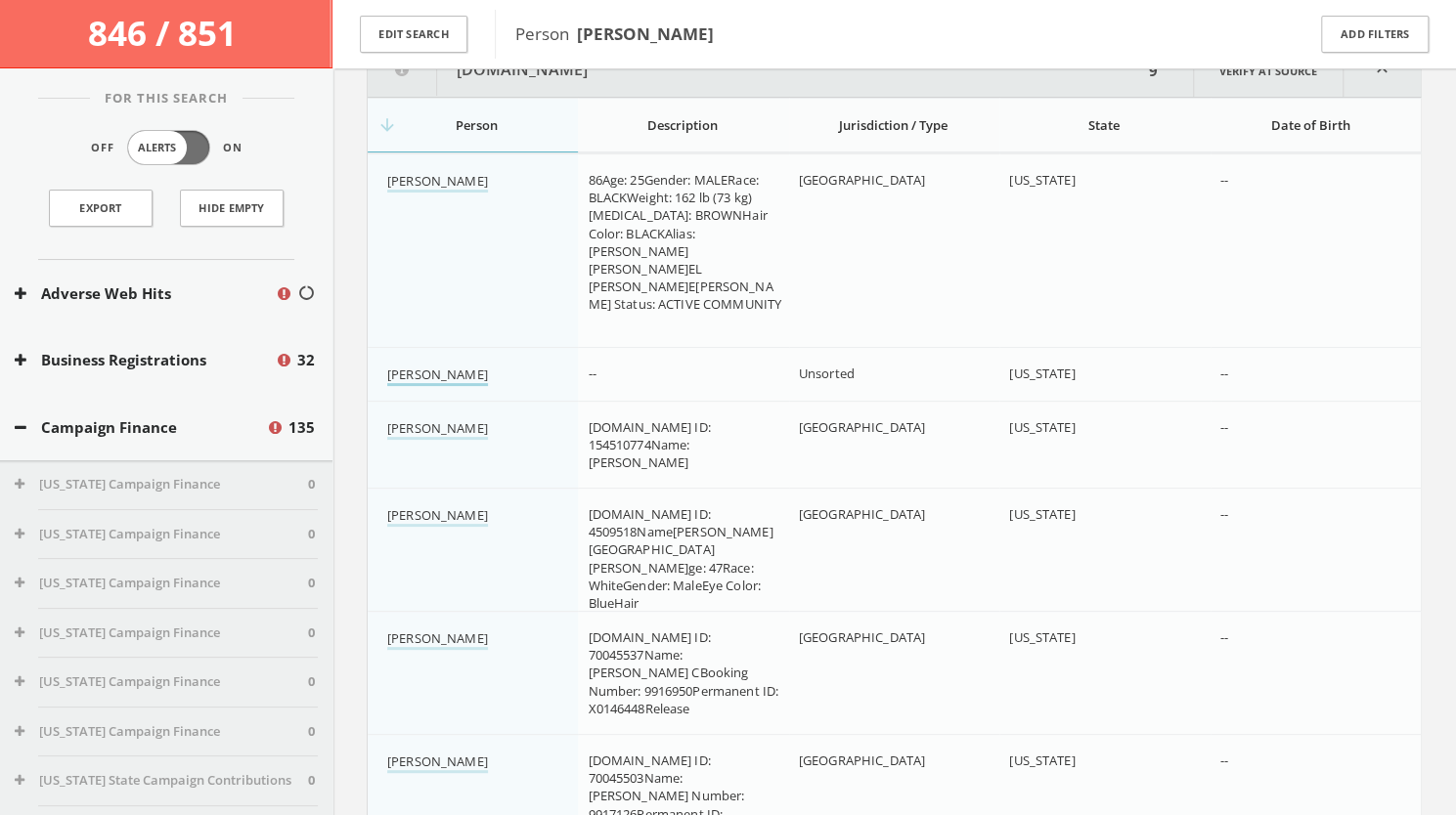
click at [424, 367] on link "[PERSON_NAME]" at bounding box center [437, 376] width 101 height 21
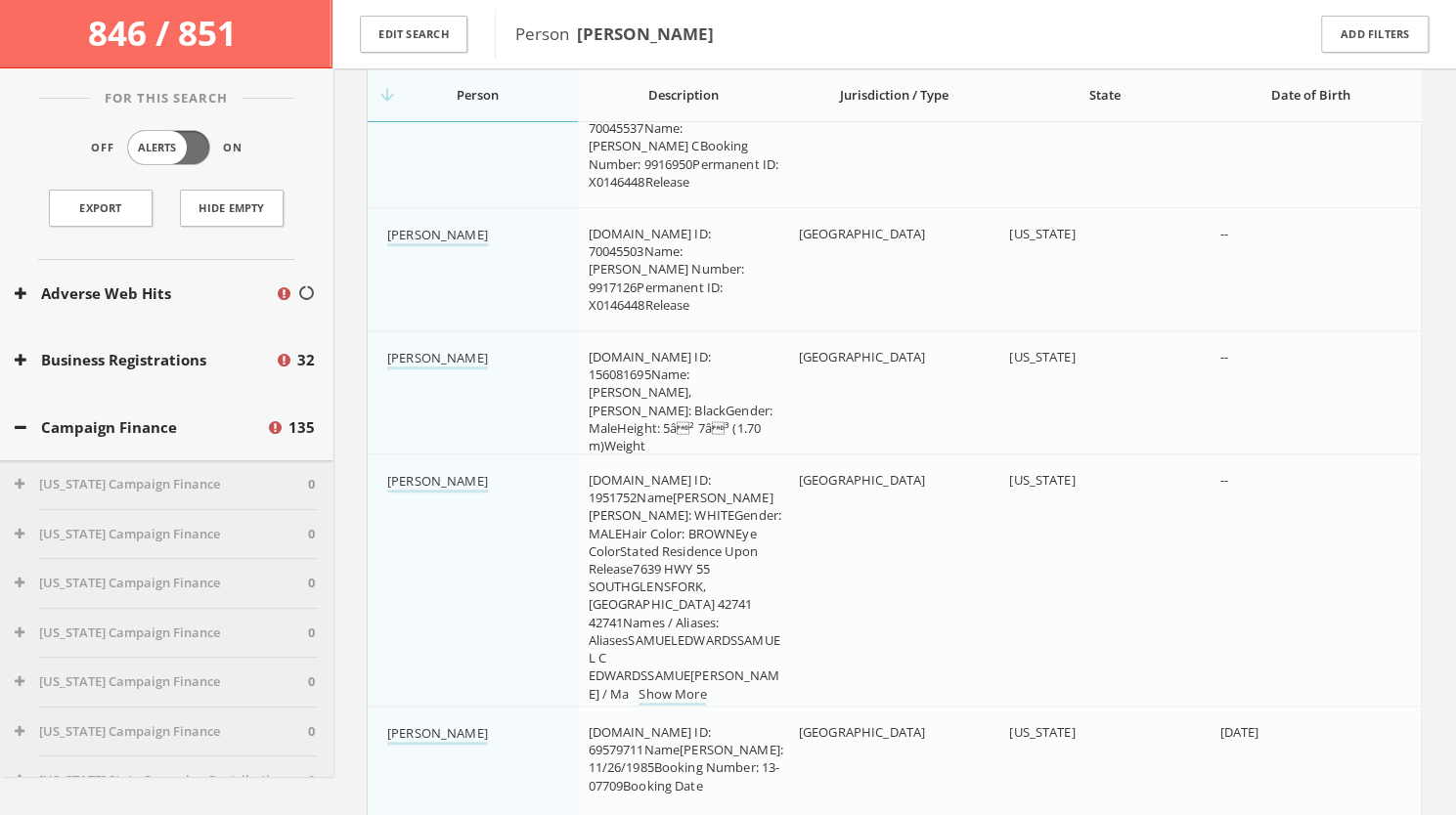
scroll to position [18167, 0]
